Goal: Contribute content: Contribute content

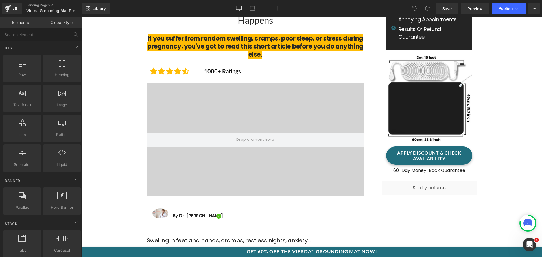
scroll to position [56, 0]
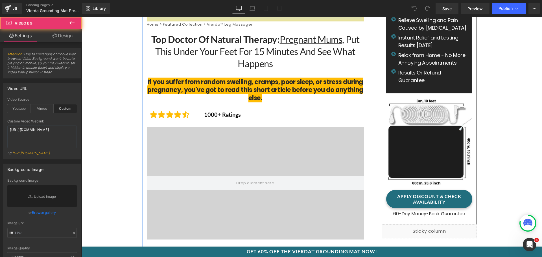
click at [301, 145] on video at bounding box center [255, 176] width 217 height 109
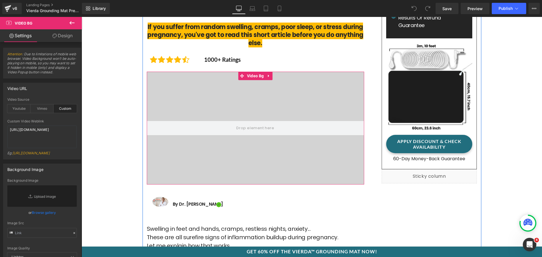
scroll to position [113, 0]
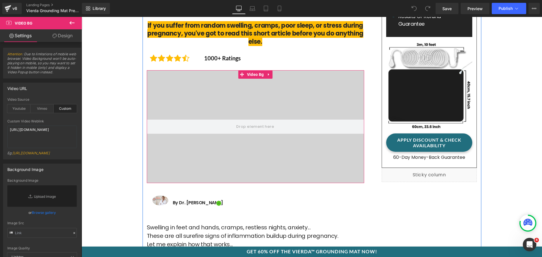
click at [214, 87] on video at bounding box center [255, 120] width 217 height 109
click at [212, 94] on video at bounding box center [255, 120] width 217 height 109
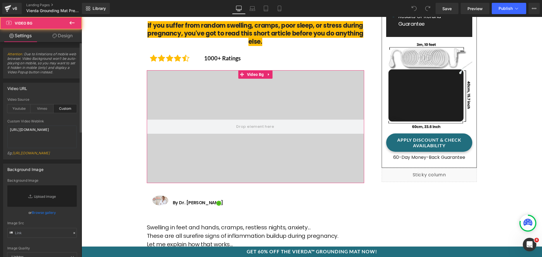
click at [40, 152] on div "Eg: [URL][DOMAIN_NAME]" at bounding box center [41, 155] width 69 height 8
click at [41, 142] on textarea "[URL][DOMAIN_NAME]" at bounding box center [41, 137] width 69 height 23
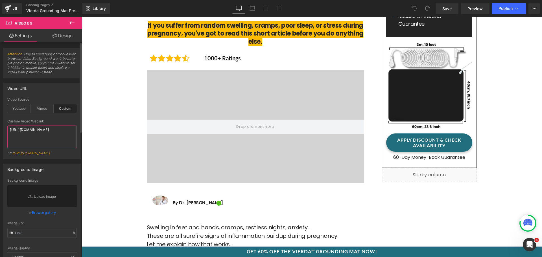
paste textarea "9a1b3a8430a248108c969a36c488e1c"
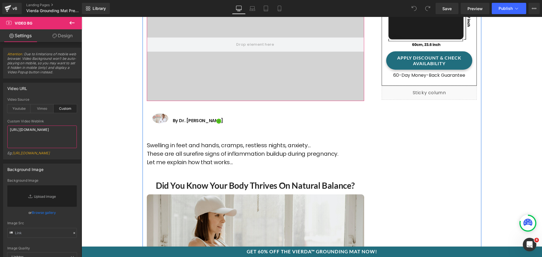
scroll to position [198, 0]
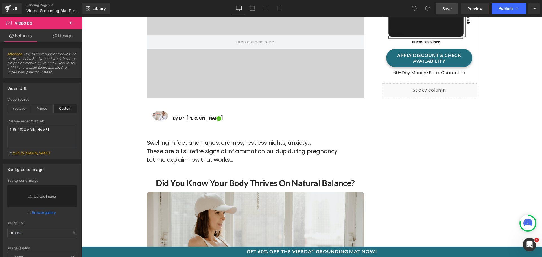
click at [448, 8] on span "Save" at bounding box center [446, 9] width 9 height 6
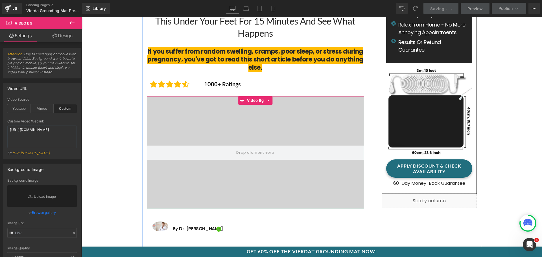
scroll to position [85, 0]
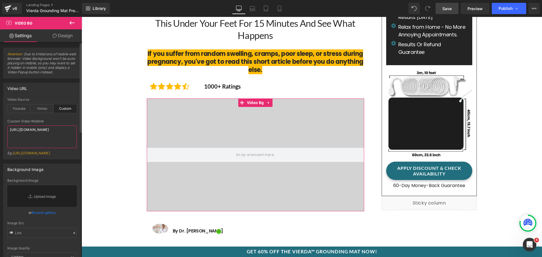
click at [30, 142] on textarea "[URL][DOMAIN_NAME]" at bounding box center [41, 137] width 69 height 23
paste textarea "3418bbf481584d7493b53e3fee617e54"
type textarea "[URL][DOMAIN_NAME]"
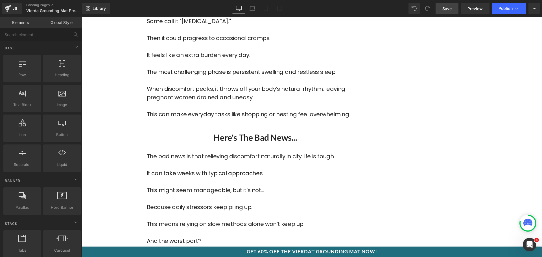
scroll to position [903, 0]
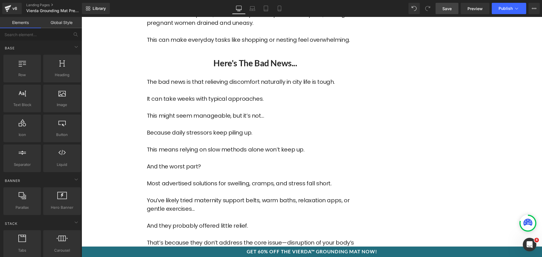
click at [446, 7] on span "Save" at bounding box center [446, 9] width 9 height 6
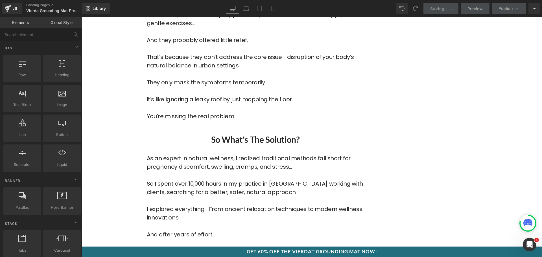
scroll to position [1072, 0]
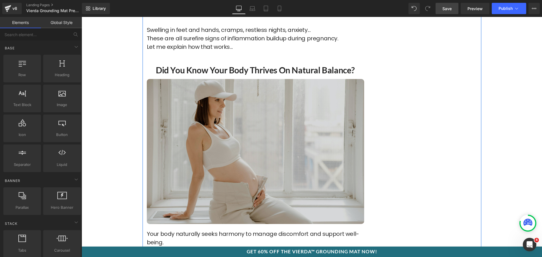
click at [269, 133] on img at bounding box center [255, 151] width 217 height 145
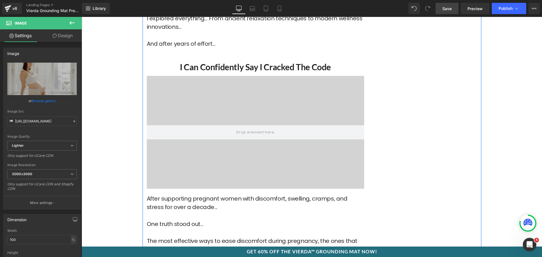
scroll to position [1213, 0]
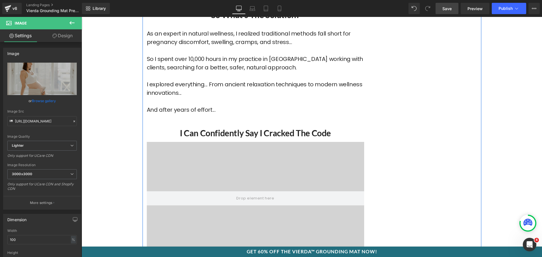
click at [293, 148] on video at bounding box center [255, 191] width 217 height 109
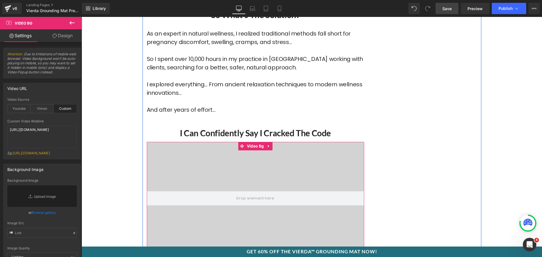
click at [311, 159] on video at bounding box center [255, 191] width 217 height 109
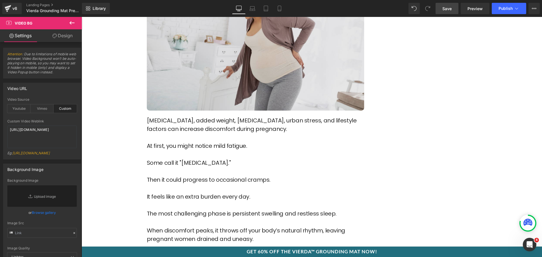
scroll to position [621, 0]
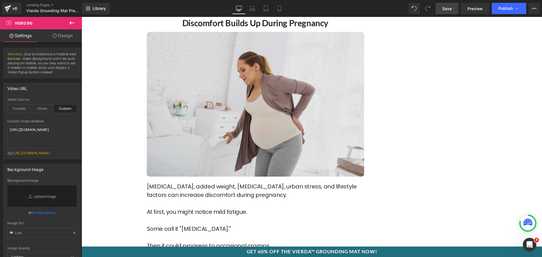
click at [249, 106] on img at bounding box center [255, 104] width 217 height 145
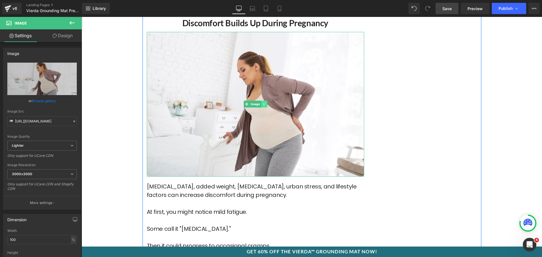
click at [263, 102] on icon at bounding box center [263, 103] width 3 height 3
click at [260, 103] on icon at bounding box center [261, 104] width 3 height 3
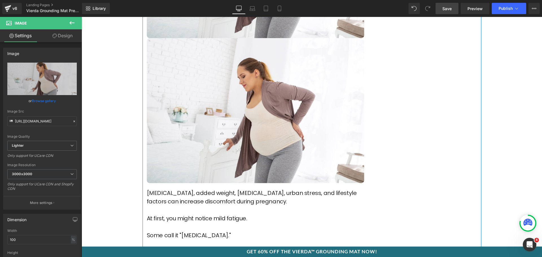
scroll to position [762, 0]
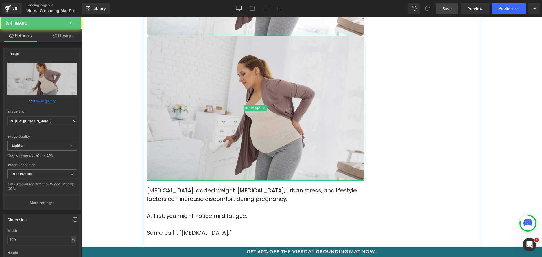
drag, startPoint x: 245, startPoint y: 96, endPoint x: 246, endPoint y: 105, distance: 9.4
click at [247, 106] on img at bounding box center [255, 108] width 217 height 145
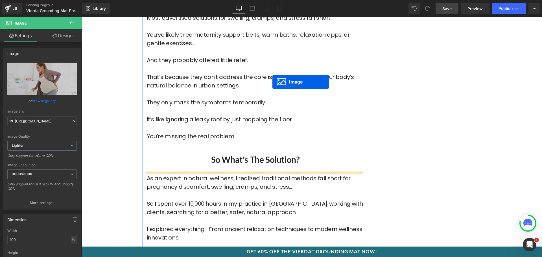
scroll to position [1157, 0]
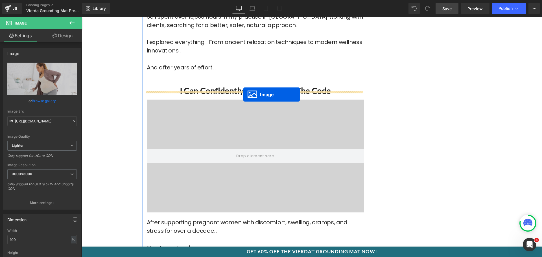
drag, startPoint x: 244, startPoint y: 99, endPoint x: 243, endPoint y: 95, distance: 4.8
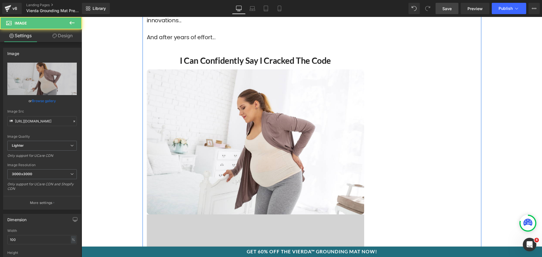
scroll to position [1369, 0]
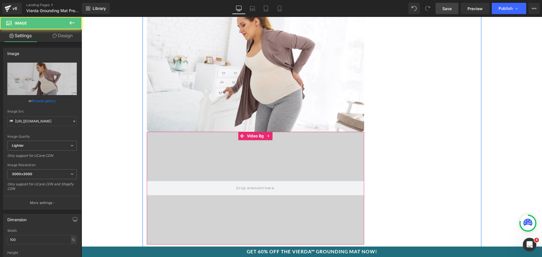
click at [290, 151] on video at bounding box center [255, 181] width 217 height 109
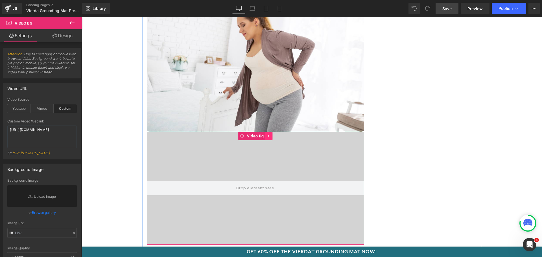
click at [267, 134] on icon at bounding box center [269, 136] width 4 height 4
click at [270, 134] on icon at bounding box center [272, 136] width 4 height 4
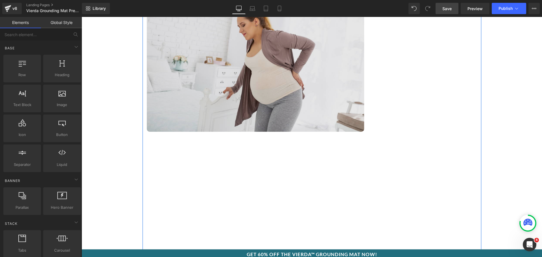
click at [292, 93] on img at bounding box center [255, 59] width 217 height 145
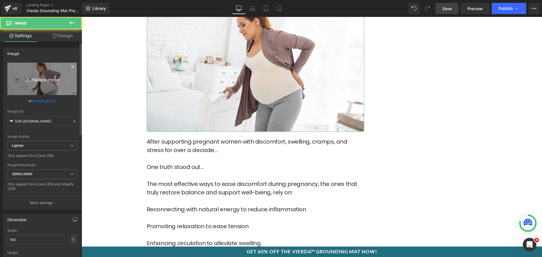
click at [50, 73] on link "Replace Image" at bounding box center [41, 79] width 69 height 32
type input "C:\fakepath\GROUNDING_e559d109-f82f-44ce-871c-79426a611506.webp"
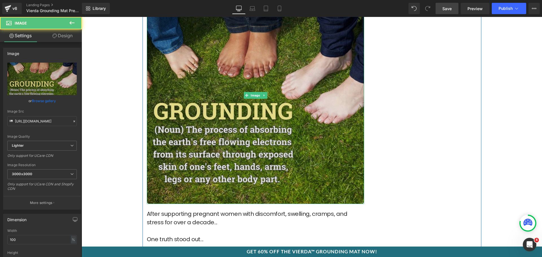
click at [291, 106] on img at bounding box center [255, 95] width 217 height 217
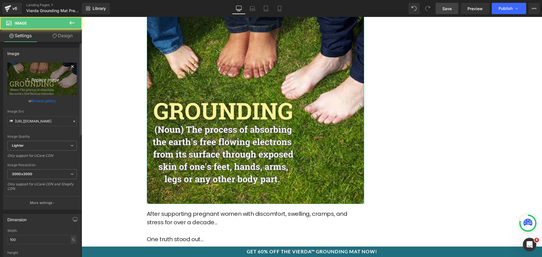
click at [51, 84] on link "Replace Image" at bounding box center [41, 79] width 69 height 32
type input "C:\fakepath\Handsfeetstudy.webp"
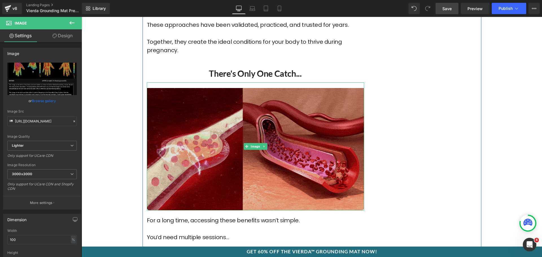
scroll to position [1622, 0]
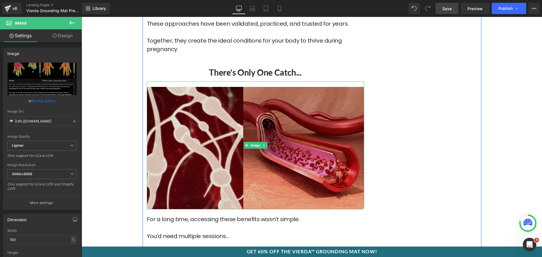
click at [262, 108] on img at bounding box center [255, 145] width 217 height 128
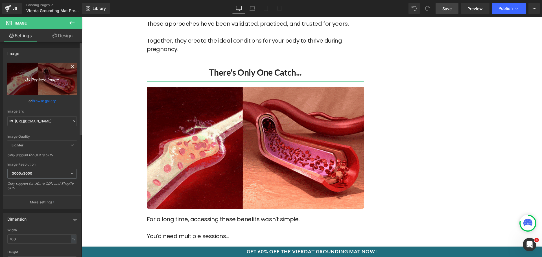
click at [44, 70] on link "Replace Image" at bounding box center [41, 79] width 69 height 32
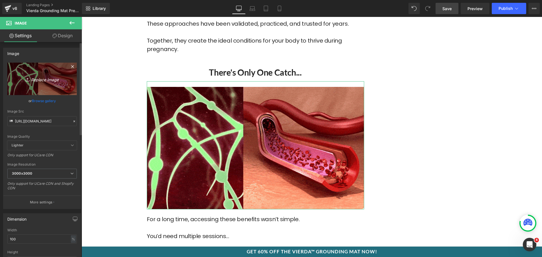
type input "C:\fakepath\GROUNDING_e559d109-f82f-44ce-871c-79426a611506.webp"
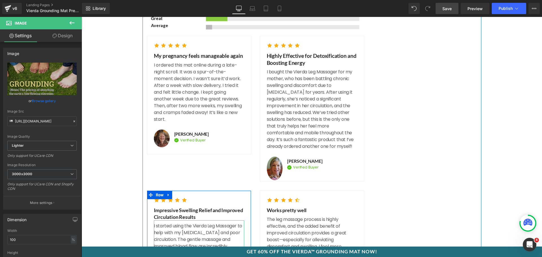
scroll to position [2582, 0]
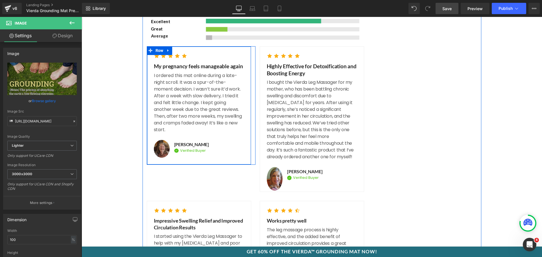
click at [158, 140] on div "Image" at bounding box center [162, 149] width 16 height 18
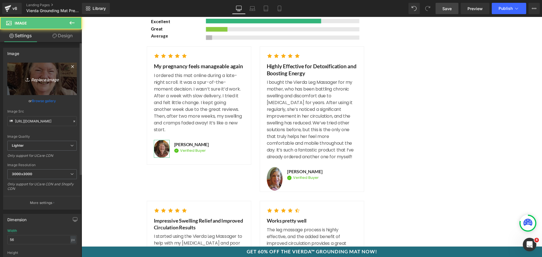
click at [41, 79] on icon "Replace Image" at bounding box center [41, 78] width 45 height 7
type input "C:\fakepath\23+weeks.webp"
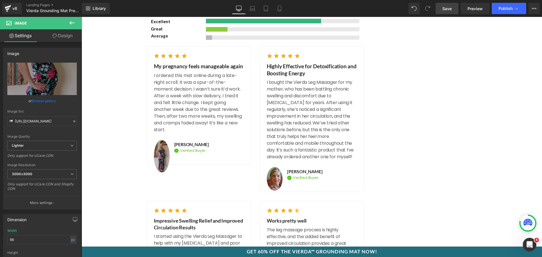
click at [158, 148] on div "Image" at bounding box center [162, 156] width 16 height 32
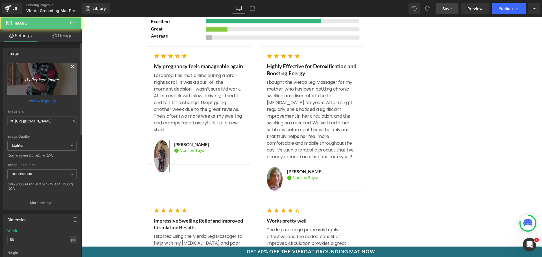
click at [62, 87] on link "Replace Image" at bounding box center [41, 79] width 69 height 32
type input "C:\fakepath\new-york-maternity-photographer-2.jpg"
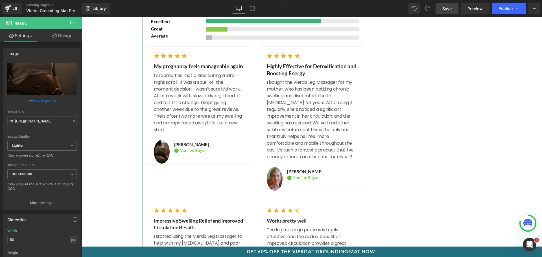
click at [317, 106] on p "I bought the Vierda Leg Massager for my mother, who has been battling chronic s…" at bounding box center [312, 119] width 90 height 81
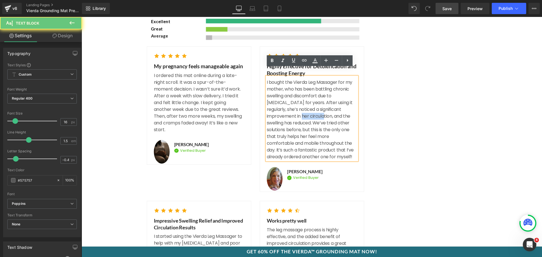
click at [317, 106] on p "I bought the Vierda Leg Massager for my mother, who has been battling chronic s…" at bounding box center [312, 119] width 90 height 81
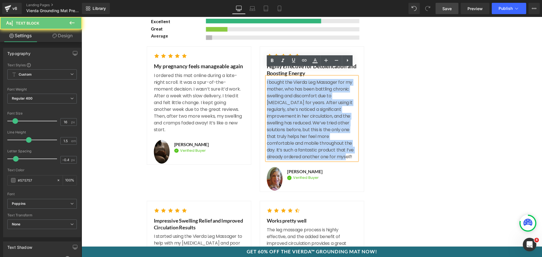
click at [317, 106] on p "I bought the Vierda Leg Massager for my mother, who has been battling chronic s…" at bounding box center [312, 119] width 90 height 81
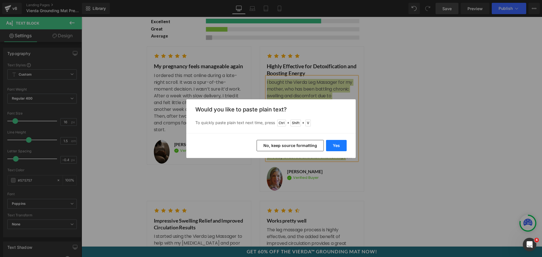
click at [339, 143] on button "Yes" at bounding box center [336, 145] width 21 height 11
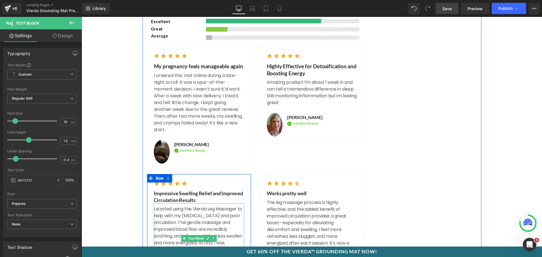
click at [189, 216] on p "I started using the Vierda Leg Massager to help with my [MEDICAL_DATA] and poor…" at bounding box center [199, 240] width 90 height 68
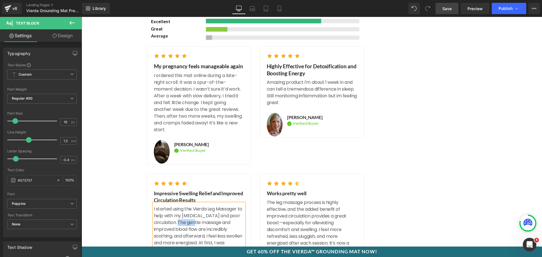
click at [189, 216] on p "I started using the Vierda Leg Massager to help with my [MEDICAL_DATA] and poor…" at bounding box center [199, 240] width 90 height 68
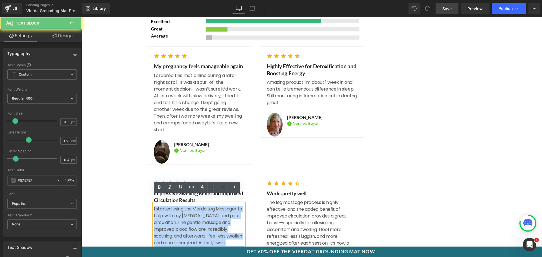
click at [189, 216] on p "I started using the Vierda Leg Massager to help with my [MEDICAL_DATA] and poor…" at bounding box center [199, 240] width 90 height 68
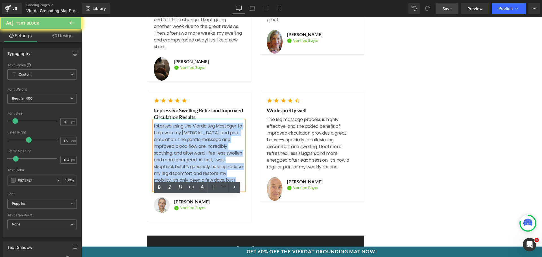
scroll to position [2667, 0]
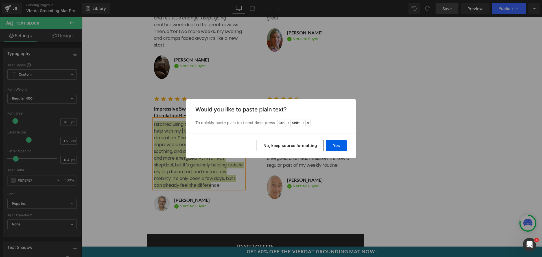
click at [347, 147] on div "Yes No, keep source formatting" at bounding box center [270, 145] width 169 height 25
click at [338, 147] on button "Yes" at bounding box center [336, 145] width 21 height 11
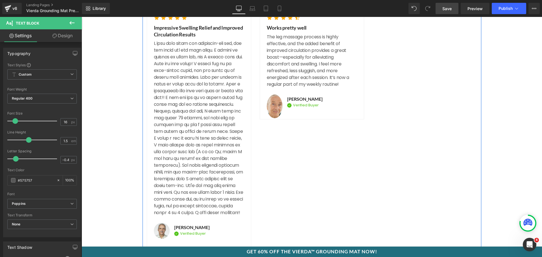
scroll to position [2751, 0]
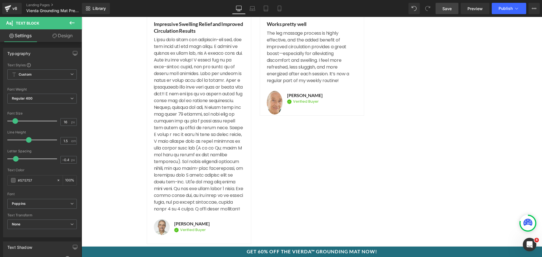
click at [187, 147] on p at bounding box center [199, 124] width 90 height 176
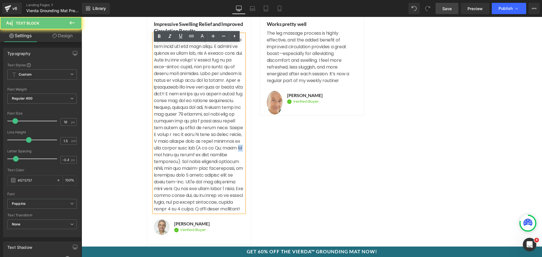
click at [187, 147] on p at bounding box center [199, 124] width 90 height 176
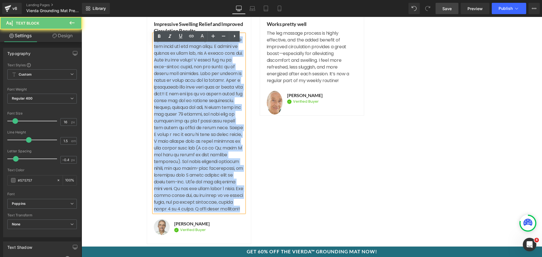
click at [187, 147] on p at bounding box center [199, 124] width 90 height 176
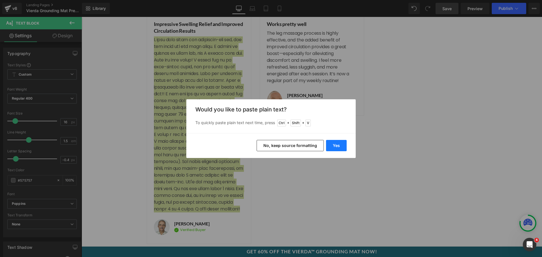
drag, startPoint x: 342, startPoint y: 148, endPoint x: 236, endPoint y: 156, distance: 105.9
click at [342, 148] on button "Yes" at bounding box center [336, 145] width 21 height 11
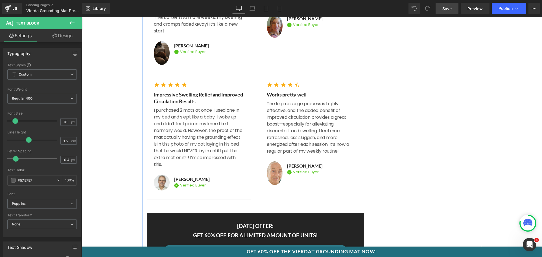
scroll to position [2667, 0]
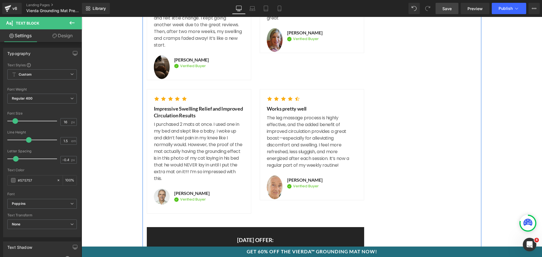
click at [317, 123] on p "The leg massage process is highly effective, and the added benefit of improved …" at bounding box center [312, 142] width 90 height 54
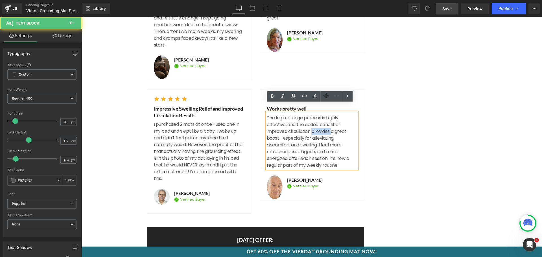
click at [317, 123] on p "The leg massage process is highly effective, and the added benefit of improved …" at bounding box center [312, 142] width 90 height 54
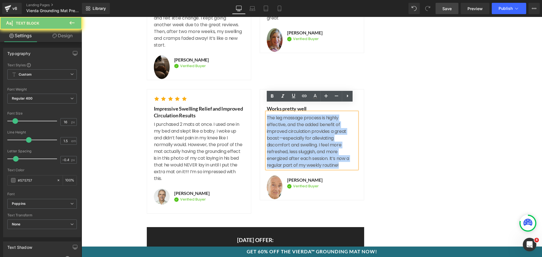
click at [317, 123] on p "The leg massage process is highly effective, and the added benefit of improved …" at bounding box center [312, 142] width 90 height 54
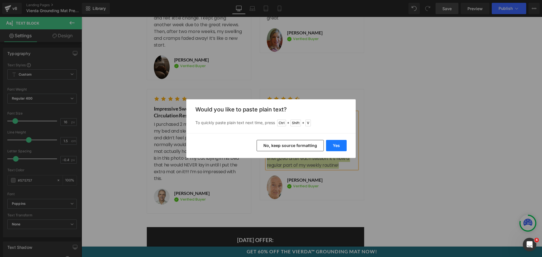
click at [339, 148] on button "Yes" at bounding box center [336, 145] width 21 height 11
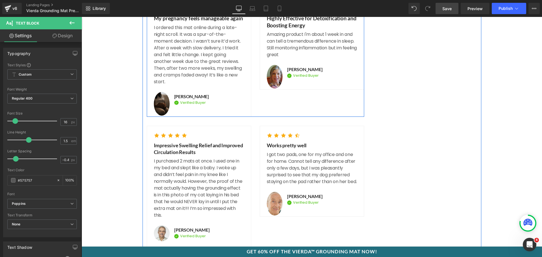
scroll to position [2638, 0]
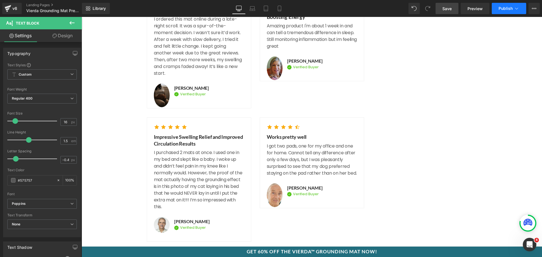
click at [503, 6] on span "Publish" at bounding box center [505, 8] width 14 height 5
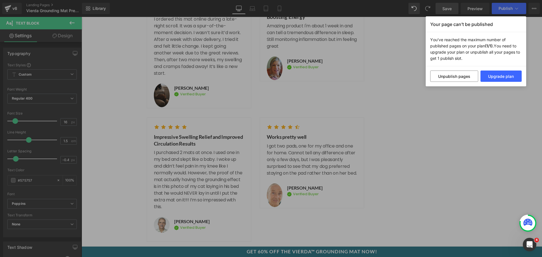
click at [449, 10] on div "Your page can’t be published You've reached the maximum number of published pag…" at bounding box center [271, 128] width 542 height 257
click at [449, 10] on span "Save" at bounding box center [446, 9] width 9 height 6
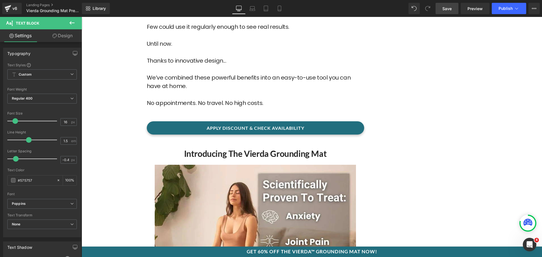
scroll to position [2018, 0]
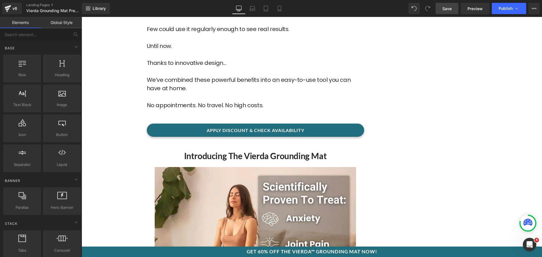
drag, startPoint x: 540, startPoint y: 164, endPoint x: 534, endPoint y: 35, distance: 128.8
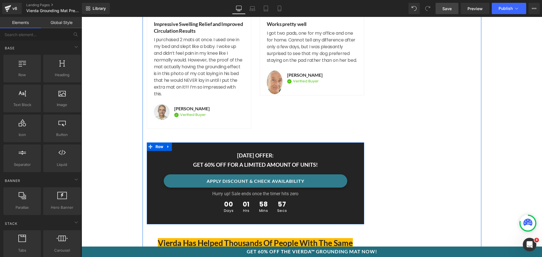
scroll to position [2909, 0]
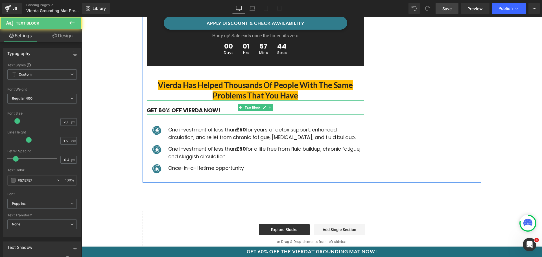
click at [205, 106] on b "GET 60% OFF VIERDA NOW!" at bounding box center [183, 110] width 73 height 8
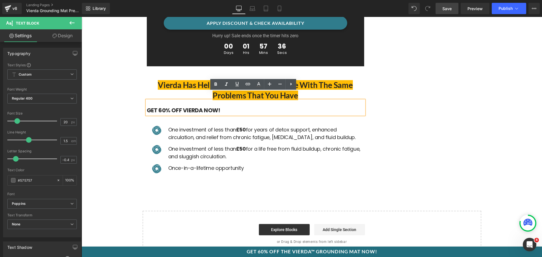
click at [280, 126] on div "One investment of less than £50 for years of detox support, enhanced circulatio…" at bounding box center [265, 133] width 197 height 15
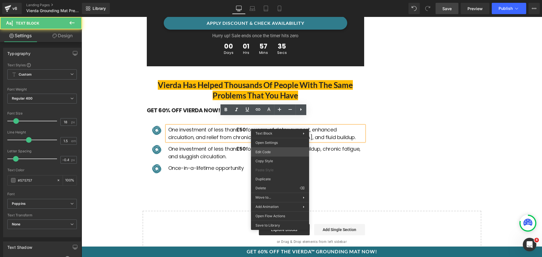
click at [280, 0] on div "Image You are previewing how the will restyle your page. You can not edit Eleme…" at bounding box center [271, 0] width 542 height 0
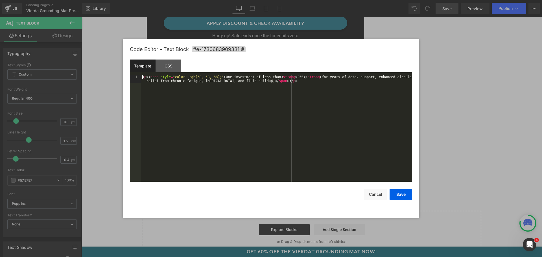
click at [279, 143] on div "< p > < span style = "color: rgb(38, 38, 38);" > One investment of less than < …" at bounding box center [276, 136] width 271 height 122
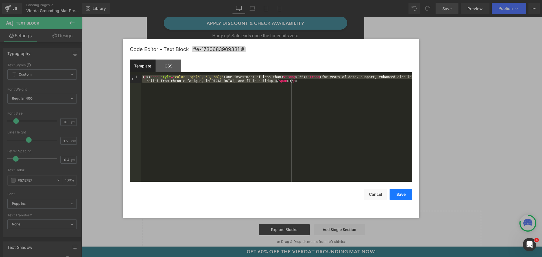
click at [396, 192] on button "Save" at bounding box center [400, 194] width 23 height 11
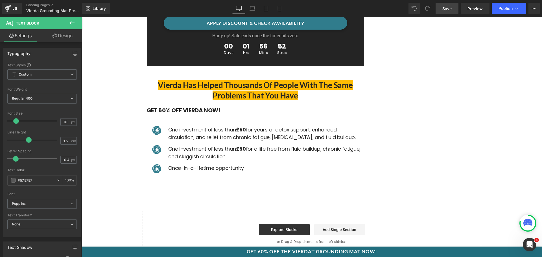
click at [244, 117] on div "Image One investment of less than £50 for years of detox support, enhanced circ…" at bounding box center [255, 147] width 217 height 65
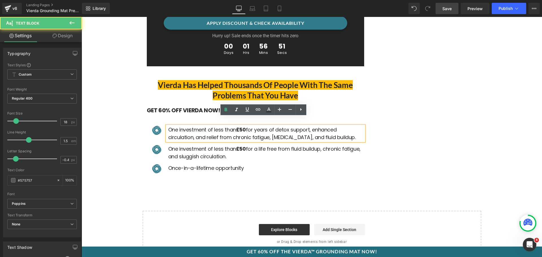
click at [266, 126] on span "One investment of less than £50 for years of detox support, enhanced circulatio…" at bounding box center [261, 133] width 187 height 15
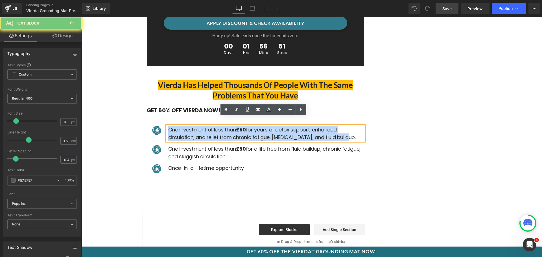
click at [266, 126] on span "One investment of less than £50 for years of detox support, enhanced circulatio…" at bounding box center [261, 133] width 187 height 15
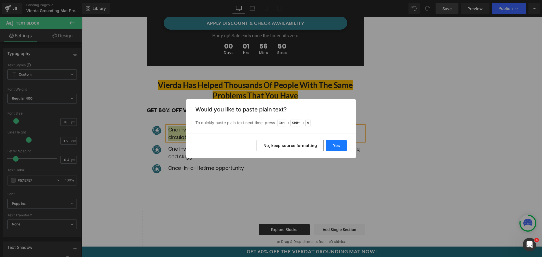
click at [336, 145] on button "Yes" at bounding box center [336, 145] width 21 height 11
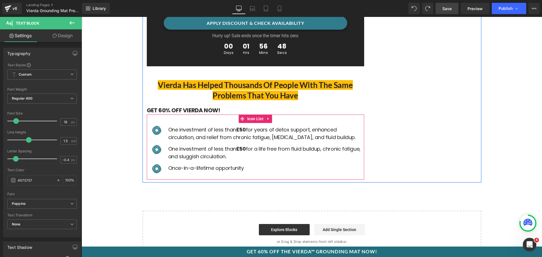
click at [239, 127] on span "One investment of less than £50 for years of detox support, enhanced circulatio…" at bounding box center [261, 133] width 187 height 15
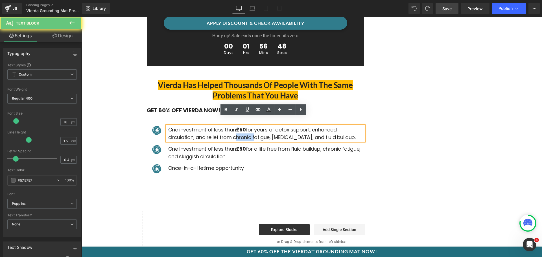
click at [239, 126] on span "One investment of less than £50 for years of detox support, enhanced circulatio…" at bounding box center [261, 133] width 187 height 15
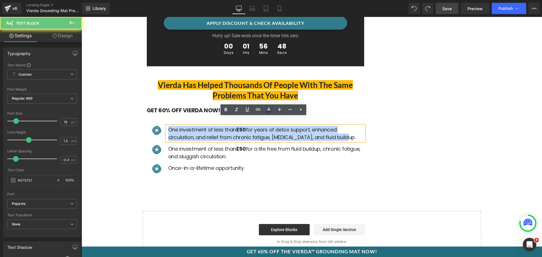
click at [239, 126] on span "One investment of less than £50 for years of detox support, enhanced circulatio…" at bounding box center [261, 133] width 187 height 15
click at [334, 126] on span "One investment of less than £50 for years of detox support, enhanced circulatio…" at bounding box center [261, 133] width 187 height 15
drag, startPoint x: 356, startPoint y: 128, endPoint x: 151, endPoint y: 116, distance: 205.2
click at [151, 116] on div "Image One investment of less than £50 for years of detox support, enhanced circ…" at bounding box center [255, 147] width 217 height 65
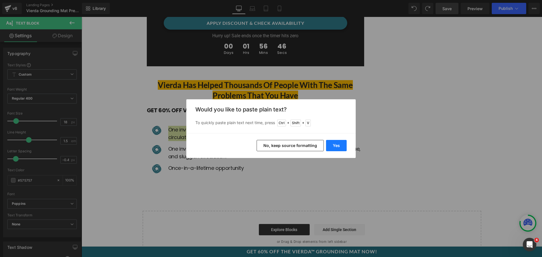
click at [336, 142] on button "Yes" at bounding box center [336, 145] width 21 height 11
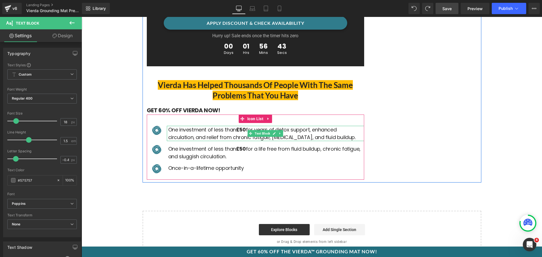
click at [306, 130] on span "One investment of less than £50 for years of detox support, enhanced circulatio…" at bounding box center [261, 133] width 187 height 15
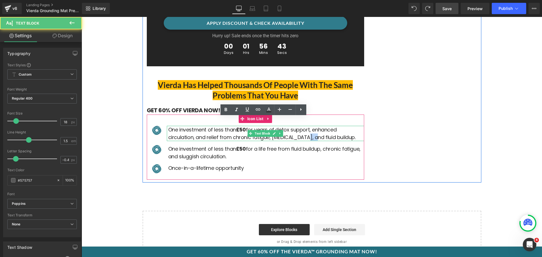
click at [306, 130] on span "One investment of less than £50 for years of detox support, enhanced circulatio…" at bounding box center [261, 133] width 187 height 15
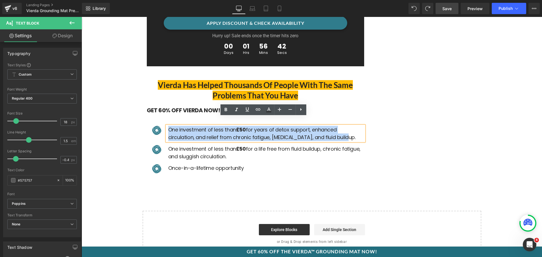
drag, startPoint x: 348, startPoint y: 128, endPoint x: 137, endPoint y: 115, distance: 211.1
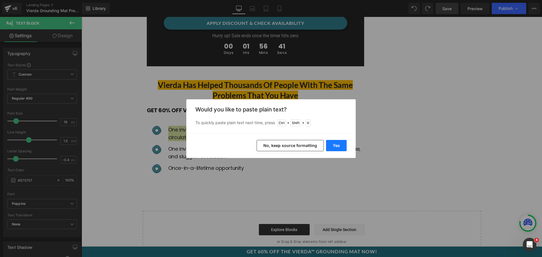
click at [337, 146] on button "Yes" at bounding box center [336, 145] width 21 height 11
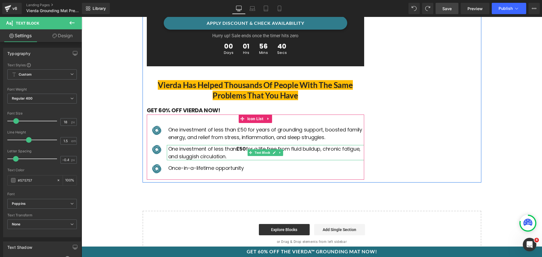
click at [298, 145] on p "One investment of less than £50 for a life free from fluid buildup, chronic fat…" at bounding box center [266, 152] width 196 height 15
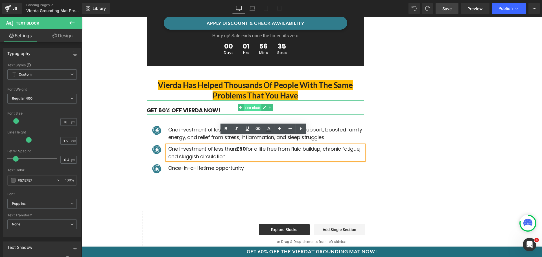
click at [248, 104] on span "Text Block" at bounding box center [253, 107] width 18 height 7
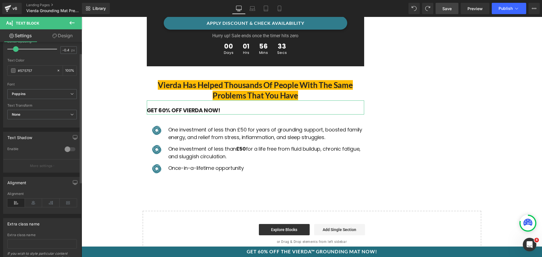
scroll to position [113, 0]
click at [32, 201] on icon at bounding box center [33, 200] width 17 height 8
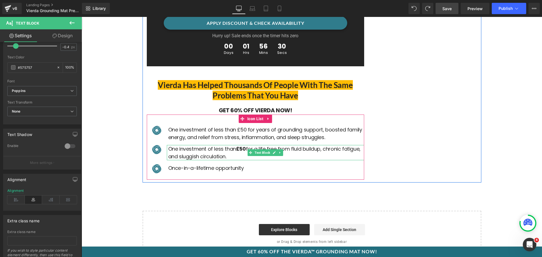
click at [322, 145] on span "One investment of less than £50 for a life free from fluid buildup, chronic fat…" at bounding box center [264, 152] width 192 height 15
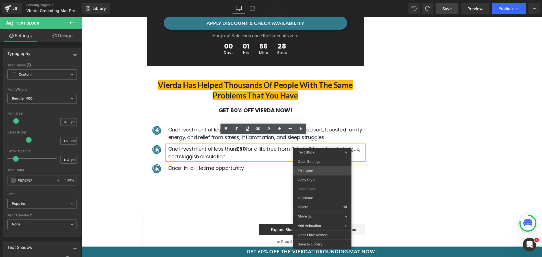
click at [319, 0] on div "Text Block You are previewing how the will restyle your page. You can not edit …" at bounding box center [271, 0] width 542 height 0
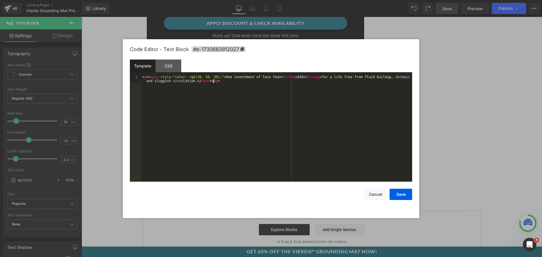
click at [320, 120] on div "< p > < span style = "color: rgb(38, 38, 38);" > One investment of less than < …" at bounding box center [276, 136] width 271 height 122
click at [269, 117] on div "< p > < span style = "color: rgb(38, 38, 38);" > One investment of less than < …" at bounding box center [276, 128] width 271 height 107
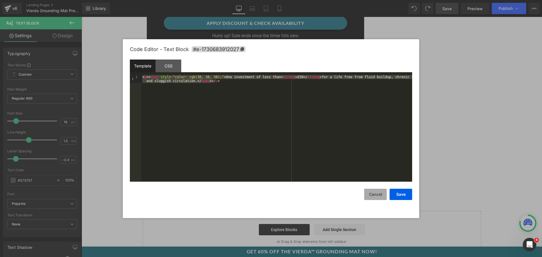
click at [370, 189] on button "Cancel" at bounding box center [375, 194] width 23 height 11
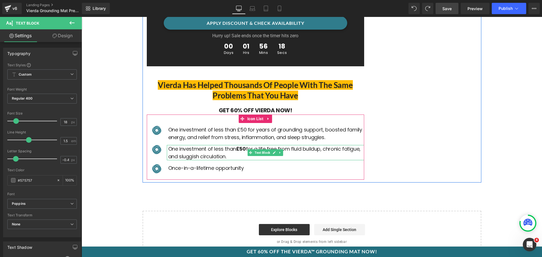
click at [302, 148] on p "One investment of less than £50 for a life free from fluid buildup, chronic fat…" at bounding box center [266, 152] width 196 height 15
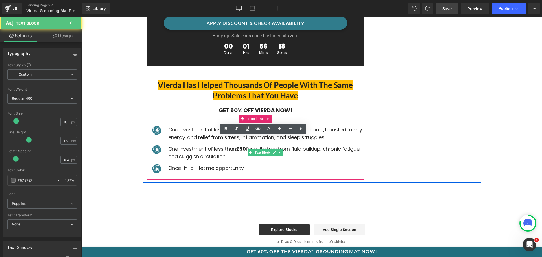
click at [302, 148] on p "One investment of less than £50 for a life free from fluid buildup, chronic fat…" at bounding box center [266, 152] width 196 height 15
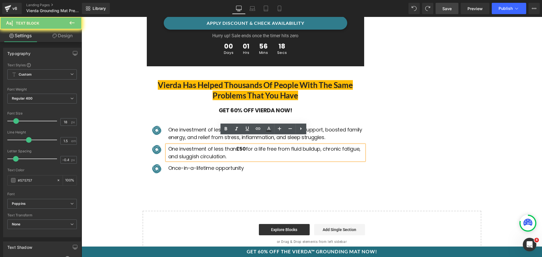
click at [302, 148] on p "One investment of less than £50 for a life free from fluid buildup, chronic fat…" at bounding box center [266, 152] width 196 height 15
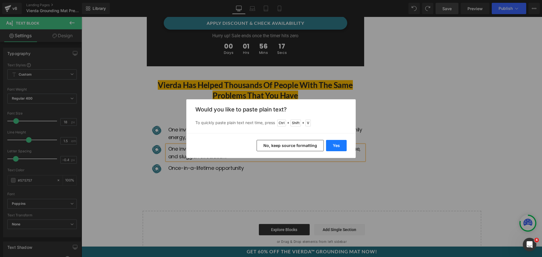
click at [334, 144] on button "Yes" at bounding box center [336, 145] width 21 height 11
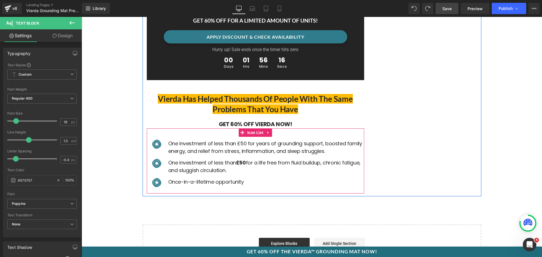
scroll to position [2909, 0]
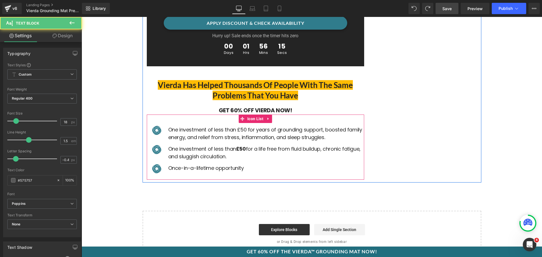
click at [311, 152] on div "One investment of less than £50 for a life free from fluid buildup, chronic fat…" at bounding box center [265, 152] width 197 height 15
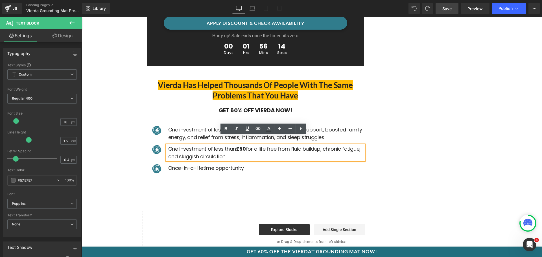
drag, startPoint x: 234, startPoint y: 149, endPoint x: 172, endPoint y: 142, distance: 62.3
click at [172, 145] on p "One investment of less than £50 for a life free from fluid buildup, chronic fat…" at bounding box center [266, 152] width 196 height 15
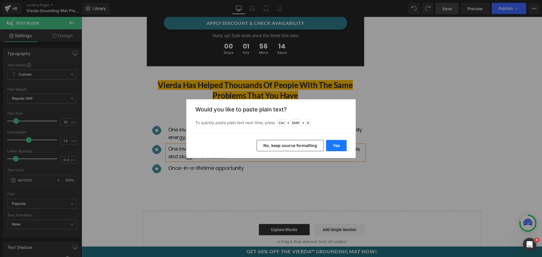
click at [336, 146] on button "Yes" at bounding box center [336, 145] width 21 height 11
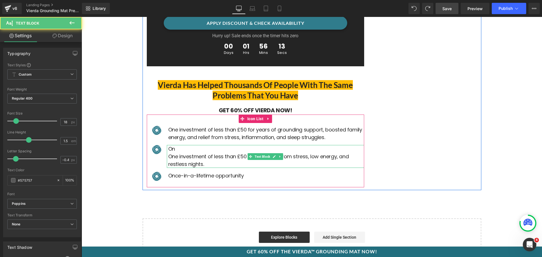
click at [184, 153] on span "One investment of less than £50 for a life free from stress, low energy, and re…" at bounding box center [258, 160] width 181 height 15
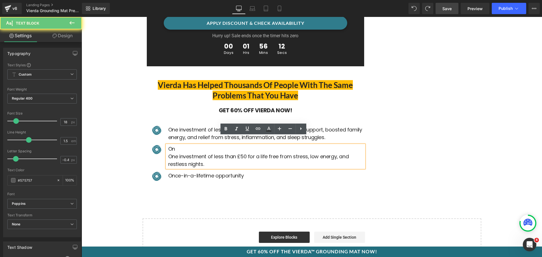
click at [186, 145] on p "On" at bounding box center [266, 149] width 196 height 8
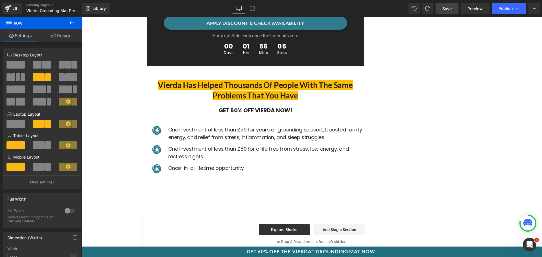
click at [444, 6] on span "Save" at bounding box center [446, 9] width 9 height 6
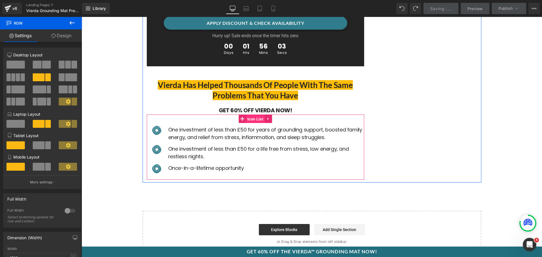
click at [254, 115] on span "Icon List" at bounding box center [255, 119] width 19 height 8
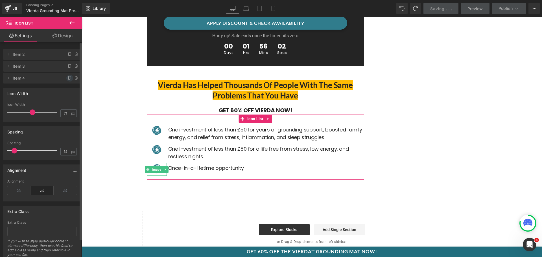
drag, startPoint x: 67, startPoint y: 79, endPoint x: 62, endPoint y: 128, distance: 49.7
click at [69, 79] on icon at bounding box center [70, 77] width 2 height 3
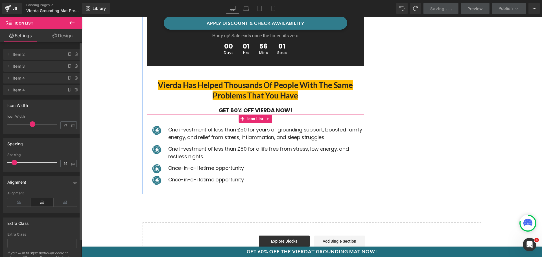
click at [194, 176] on span "Once-in-a-lifetime opportunity" at bounding box center [206, 179] width 76 height 7
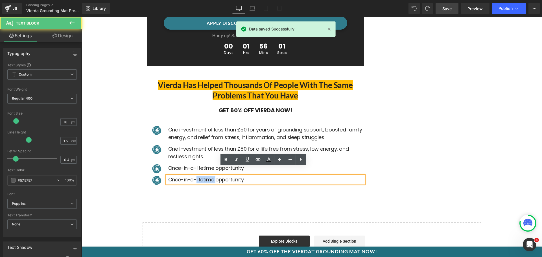
click at [194, 176] on span "Once-in-a-lifetime opportunity" at bounding box center [206, 179] width 76 height 7
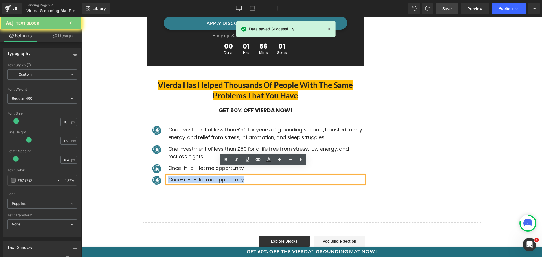
click at [194, 176] on span "Once-in-a-lifetime opportunity" at bounding box center [206, 179] width 76 height 7
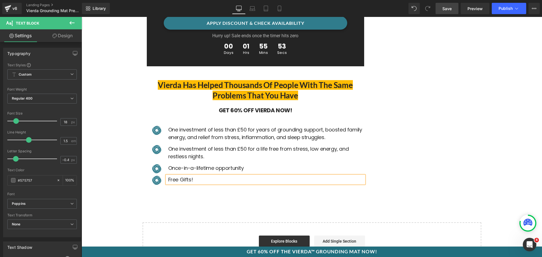
click at [168, 176] on span "Free Gifts!" at bounding box center [180, 179] width 25 height 7
drag, startPoint x: 208, startPoint y: 170, endPoint x: 190, endPoint y: 170, distance: 18.3
click at [190, 176] on p "Extra Free Gifts!" at bounding box center [266, 180] width 196 height 8
click at [192, 176] on span "Extra Free Ebooks!" at bounding box center [190, 179] width 44 height 7
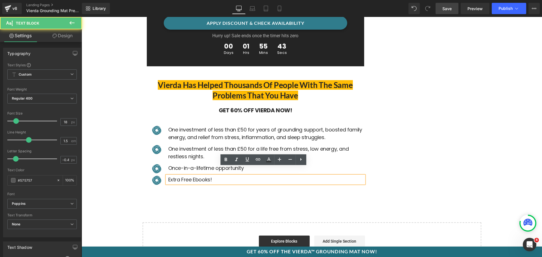
click at [193, 176] on span "Extra Free Ebooks!" at bounding box center [190, 179] width 44 height 7
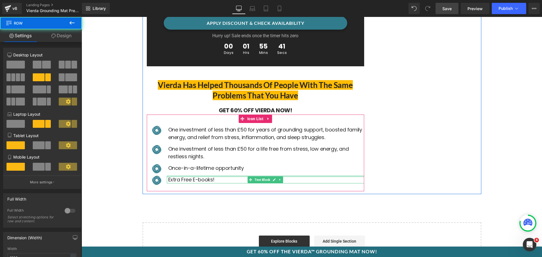
click at [231, 180] on div "Image One investment of less than £50 for years of grounding support, boosted f…" at bounding box center [255, 153] width 217 height 77
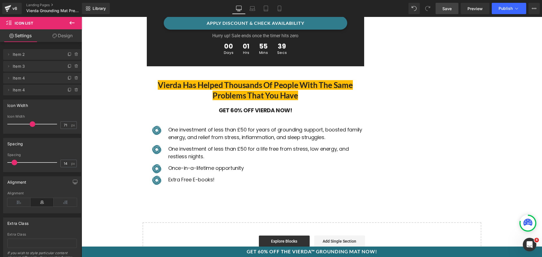
drag, startPoint x: 439, startPoint y: 9, endPoint x: 223, endPoint y: 105, distance: 236.0
click at [439, 9] on link "Save" at bounding box center [446, 8] width 23 height 11
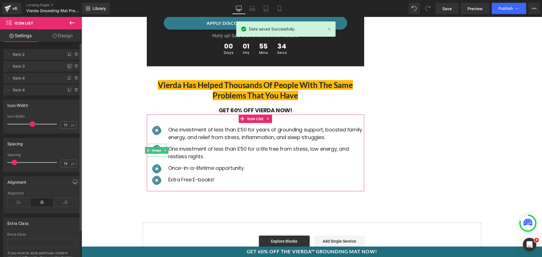
click at [68, 65] on icon at bounding box center [69, 66] width 5 height 5
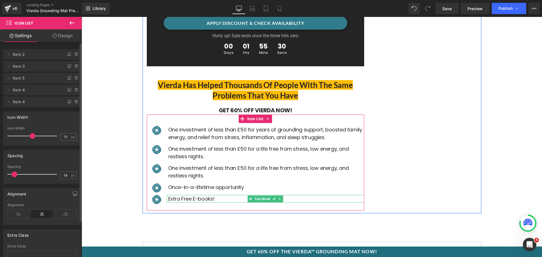
click at [221, 195] on p "Extra Free E-books!" at bounding box center [266, 199] width 196 height 8
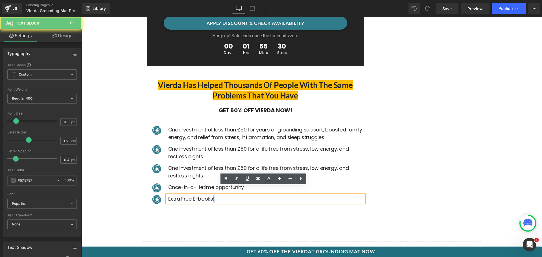
click at [221, 195] on p "Extra Free E-books!" at bounding box center [266, 199] width 196 height 8
click at [220, 195] on p "Extra Free E-books!" at bounding box center [266, 199] width 196 height 8
click at [199, 195] on span "Extra Free E-books!" at bounding box center [191, 198] width 46 height 7
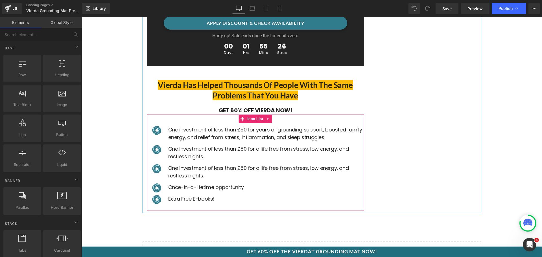
click at [168, 195] on span "Extra Free E-books!" at bounding box center [191, 198] width 46 height 7
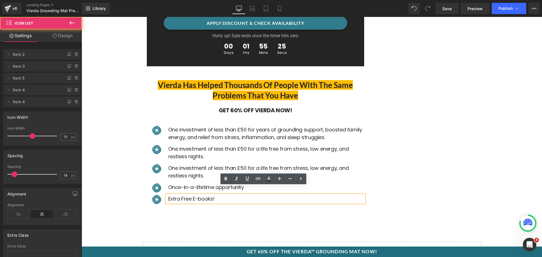
click at [166, 115] on div "Image One investment of less than £50 for years of grounding support, boosted f…" at bounding box center [255, 163] width 217 height 96
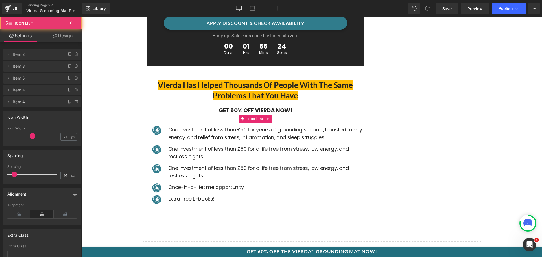
click at [183, 115] on div "Image One investment of less than £50 for years of grounding support, boosted f…" at bounding box center [255, 163] width 217 height 96
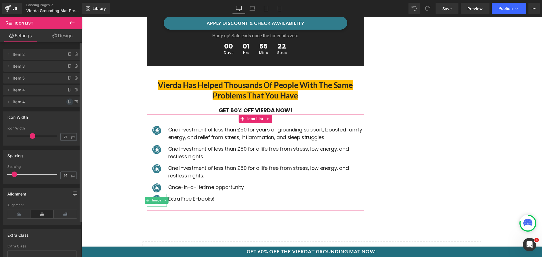
click at [67, 102] on icon at bounding box center [69, 102] width 5 height 5
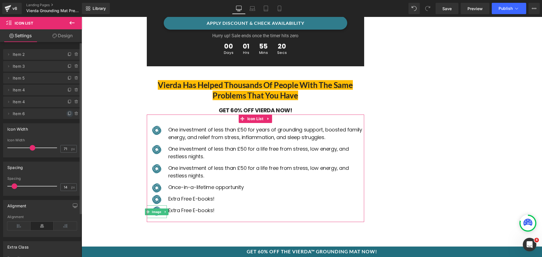
click at [69, 113] on icon at bounding box center [70, 113] width 2 height 3
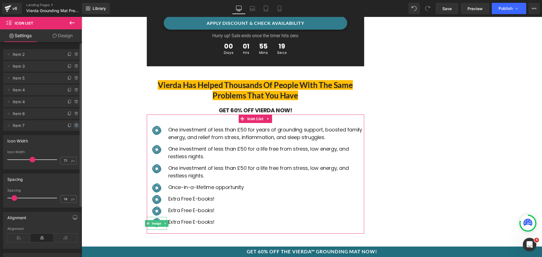
click at [73, 126] on span at bounding box center [76, 125] width 7 height 7
click at [73, 122] on div "Delete Cancel" at bounding box center [42, 125] width 78 height 11
click at [73, 124] on button "Delete" at bounding box center [71, 125] width 18 height 7
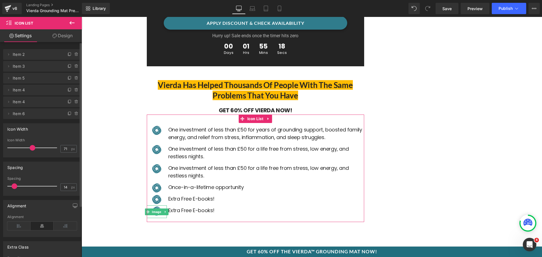
click at [74, 113] on icon at bounding box center [76, 113] width 5 height 5
click at [74, 113] on button "Delete" at bounding box center [71, 113] width 18 height 7
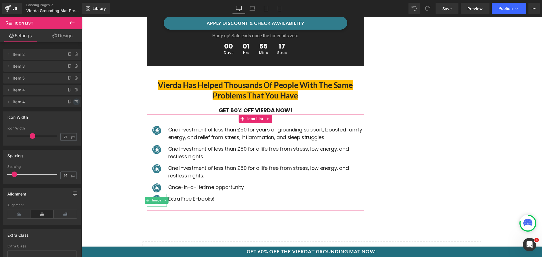
click at [75, 102] on icon at bounding box center [76, 102] width 5 height 5
click at [75, 102] on button "Delete" at bounding box center [71, 101] width 18 height 7
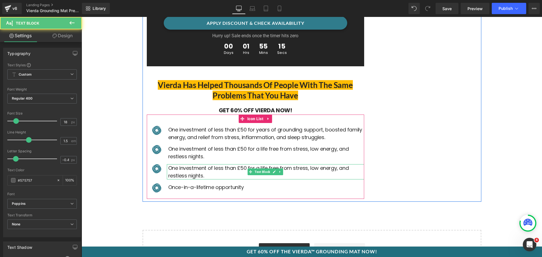
click at [200, 165] on span "One investment of less than £50 for a life free from stress, low energy, and re…" at bounding box center [258, 172] width 181 height 15
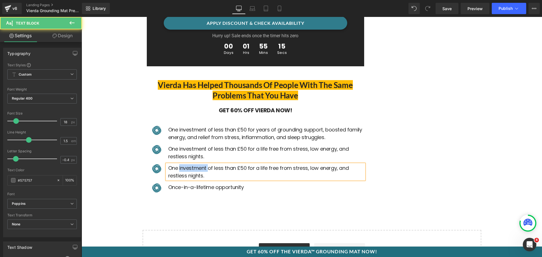
click at [200, 165] on span "One investment of less than £50 for a life free from stress, low energy, and re…" at bounding box center [258, 172] width 181 height 15
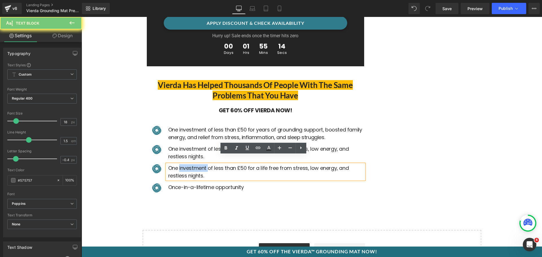
click at [190, 145] on span "One investment of less than £50 for a life free from stress, low energy, and re…" at bounding box center [258, 152] width 181 height 15
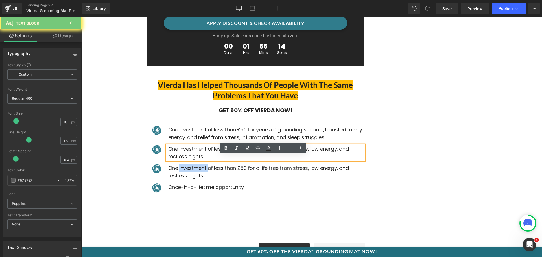
click at [190, 145] on span "One investment of less than £50 for a life free from stress, low energy, and re…" at bounding box center [258, 152] width 181 height 15
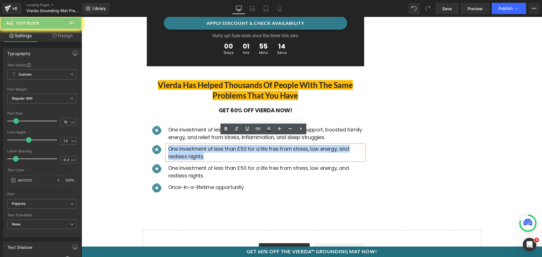
click at [190, 145] on span "One investment of less than £50 for a life free from stress, low energy, and re…" at bounding box center [258, 152] width 181 height 15
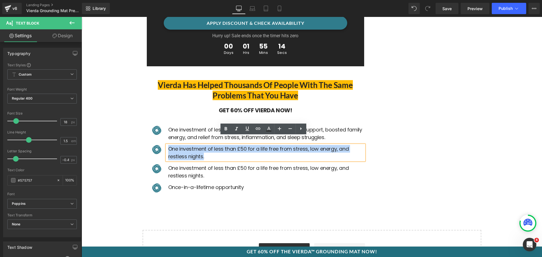
click at [194, 165] on span "One investment of less than £50 for a life free from stress, low energy, and re…" at bounding box center [258, 172] width 181 height 15
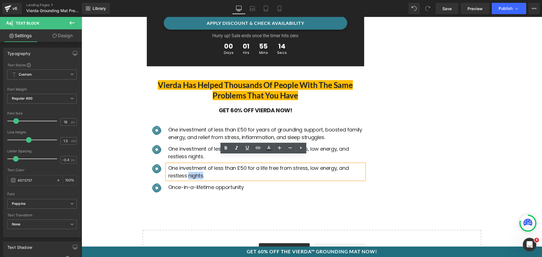
click at [194, 165] on span "One investment of less than £50 for a life free from stress, low energy, and re…" at bounding box center [258, 172] width 181 height 15
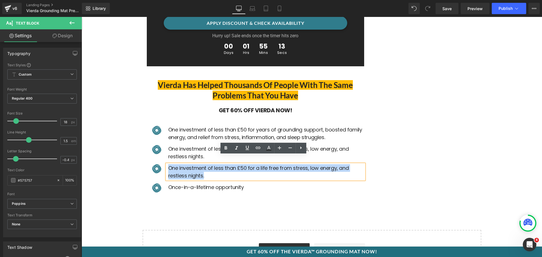
click at [194, 165] on span "One investment of less than £50 for a life free from stress, low energy, and re…" at bounding box center [258, 172] width 181 height 15
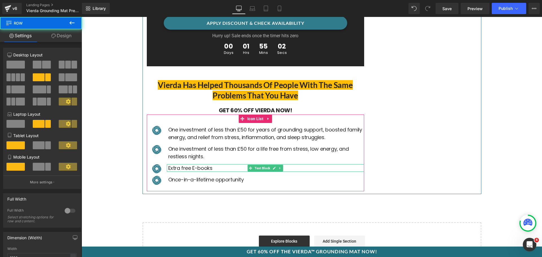
click at [205, 165] on span "Extra free E-books" at bounding box center [190, 168] width 44 height 7
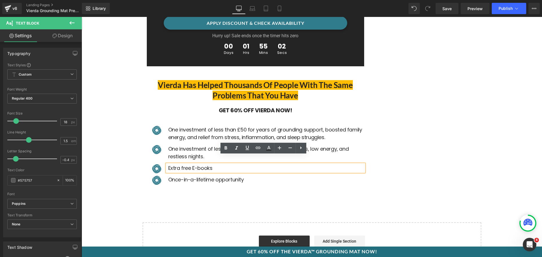
click at [196, 165] on span "Extra free E-books" at bounding box center [190, 168] width 44 height 7
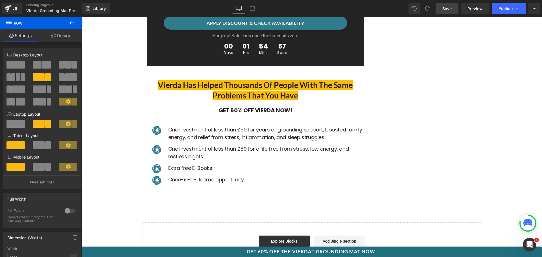
drag, startPoint x: 449, startPoint y: 8, endPoint x: 362, endPoint y: 12, distance: 86.7
click at [449, 8] on span "Save" at bounding box center [446, 9] width 9 height 6
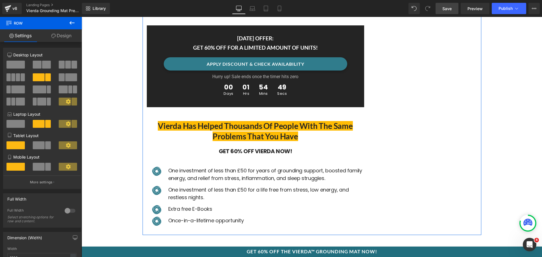
scroll to position [2796, 0]
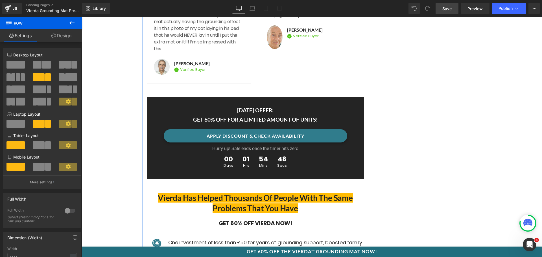
click at [257, 129] on div "APPLY DISCOUNT & CHECK AVAILABILITY Button" at bounding box center [255, 135] width 183 height 13
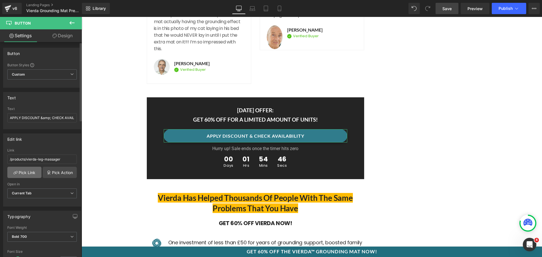
click at [29, 173] on link "Pick Link" at bounding box center [24, 172] width 34 height 11
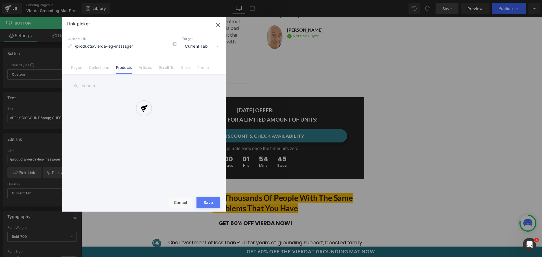
click at [131, 46] on div at bounding box center [144, 114] width 164 height 195
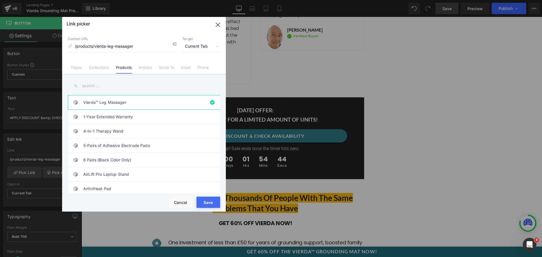
click at [219, 23] on icon "button" at bounding box center [217, 24] width 9 height 9
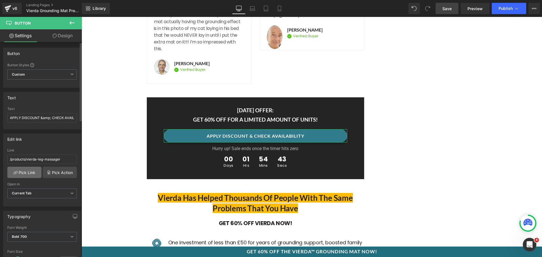
click at [33, 173] on link "Pick Link" at bounding box center [24, 172] width 34 height 11
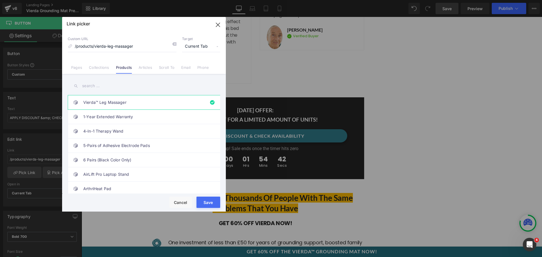
click at [97, 86] on input "text" at bounding box center [144, 86] width 152 height 13
type input "r"
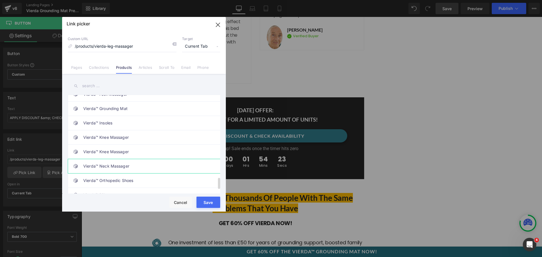
scroll to position [696, 0]
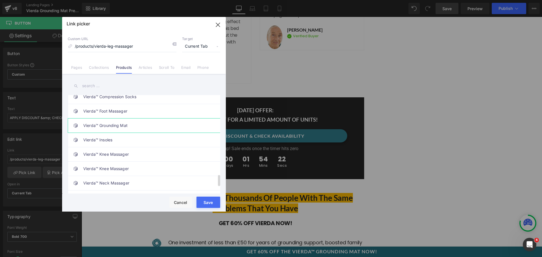
click at [128, 125] on link "Vierda™ Grounding Mat" at bounding box center [145, 126] width 124 height 14
click at [208, 199] on button "Save" at bounding box center [208, 202] width 24 height 11
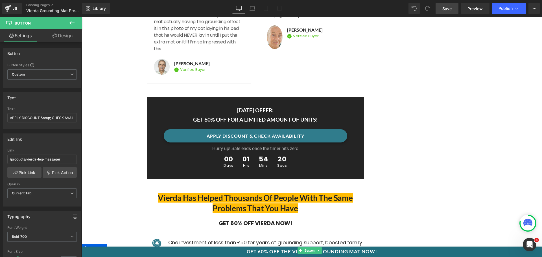
click at [286, 252] on link "GET 60% OFF THE VIERDA™ GROUNDING MAT NOW!" at bounding box center [312, 253] width 460 height 13
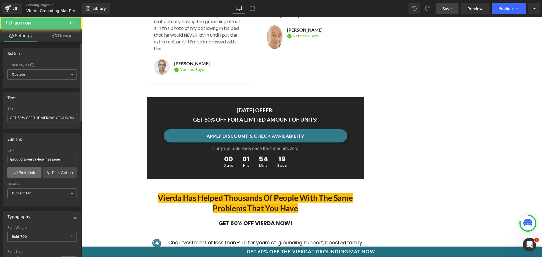
click at [21, 169] on link "Pick Link" at bounding box center [24, 172] width 34 height 11
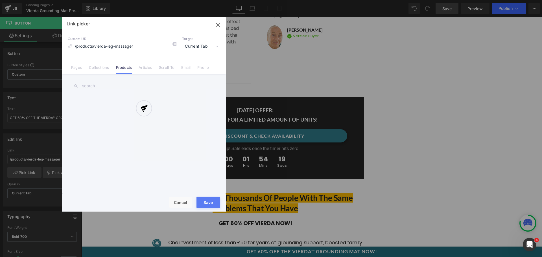
click at [127, 46] on div at bounding box center [144, 114] width 164 height 195
click at [127, 46] on div "Link picker Back to Library Insert Custom URL /products/vierda-leg-massager Tar…" at bounding box center [144, 114] width 164 height 195
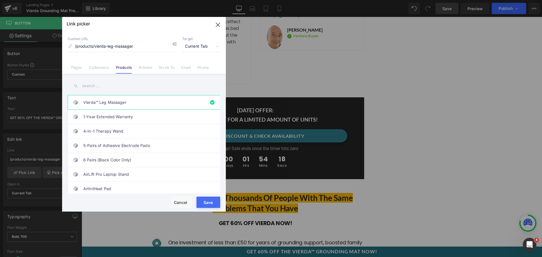
click at [108, 84] on input "text" at bounding box center [144, 86] width 152 height 13
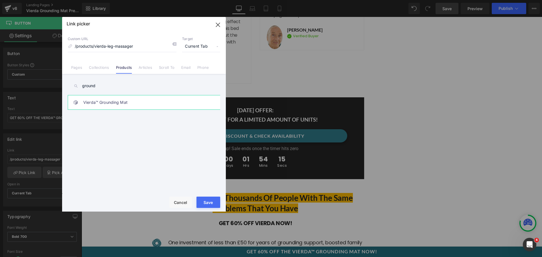
type input "ground"
click at [117, 108] on link "Vierda™ Grounding Mat" at bounding box center [145, 102] width 124 height 14
click at [206, 200] on button "Save" at bounding box center [208, 202] width 24 height 11
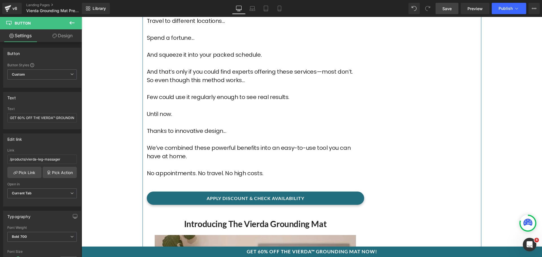
scroll to position [2034, 0]
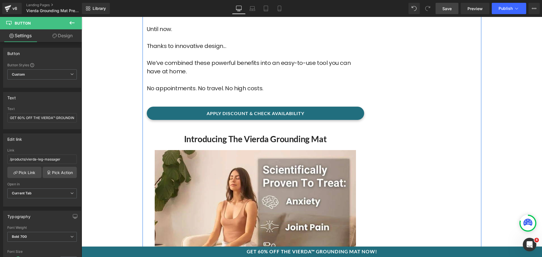
click at [261, 110] on link at bounding box center [264, 113] width 6 height 7
click at [249, 110] on span "Button" at bounding box center [255, 113] width 12 height 7
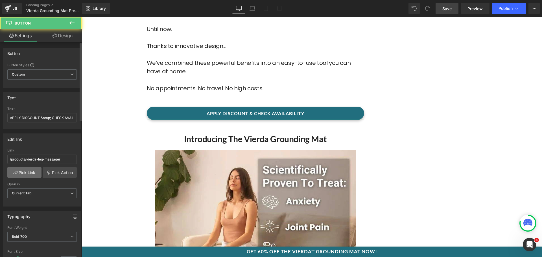
click at [35, 171] on link "Pick Link" at bounding box center [24, 172] width 34 height 11
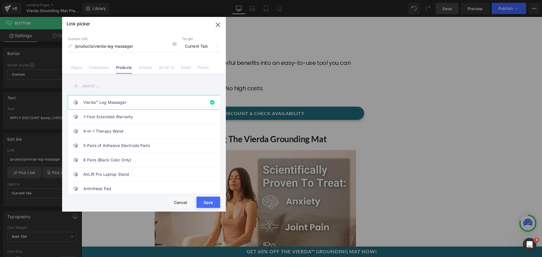
click at [110, 93] on div "Vierda™ Leg Massager 1-Year Extended Warranty 4-In-1 Therapy Wand 5-Pairs of Ad…" at bounding box center [144, 134] width 164 height 121
click at [111, 91] on input "text" at bounding box center [144, 86] width 152 height 13
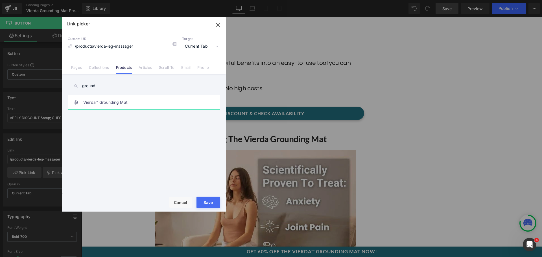
type input "ground"
click at [128, 103] on link "Vierda™ Grounding Mat" at bounding box center [145, 102] width 124 height 14
click at [204, 202] on button "Save" at bounding box center [208, 202] width 24 height 11
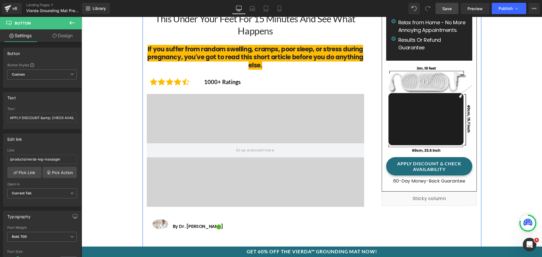
scroll to position [87, 0]
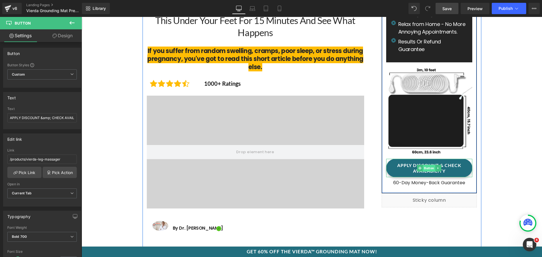
click at [428, 168] on span "Button" at bounding box center [429, 168] width 12 height 7
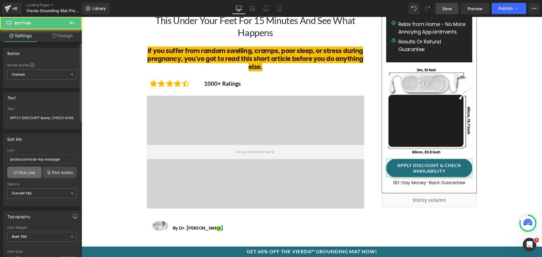
click at [27, 172] on link "Pick Link" at bounding box center [24, 172] width 34 height 11
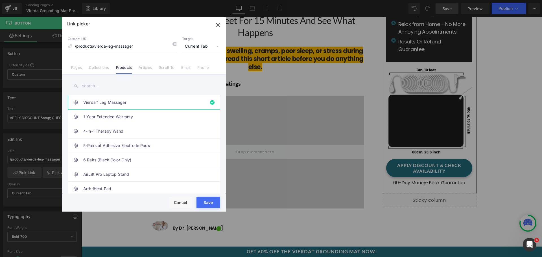
click at [106, 86] on input "text" at bounding box center [144, 86] width 152 height 13
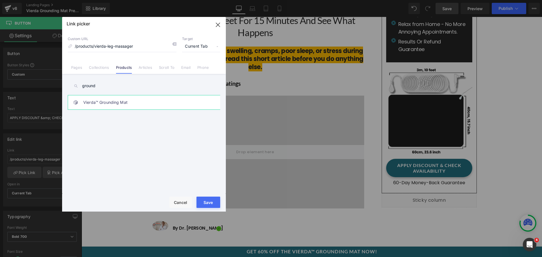
type input "ground"
click at [113, 102] on link "Vierda™ Grounding Mat" at bounding box center [145, 102] width 124 height 14
click at [208, 202] on button "Save" at bounding box center [208, 202] width 24 height 11
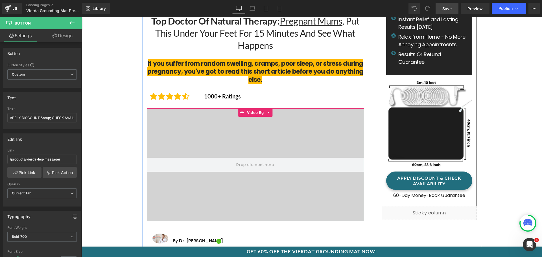
scroll to position [0, 0]
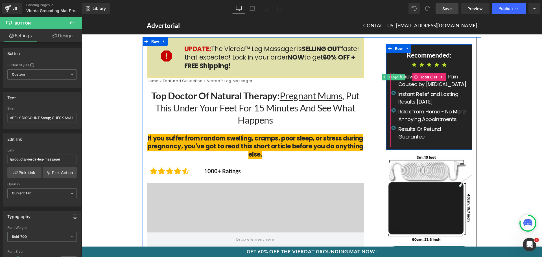
click at [391, 76] on span "Image" at bounding box center [393, 77] width 12 height 7
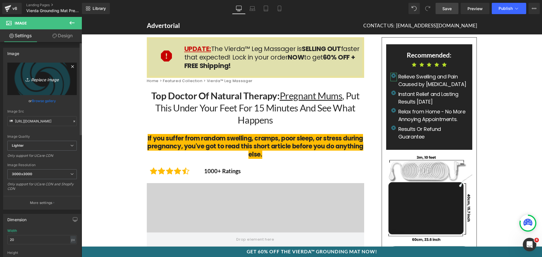
click at [46, 69] on link "Replace Image" at bounding box center [41, 79] width 69 height 32
type input "C:\fakepath\download.webp"
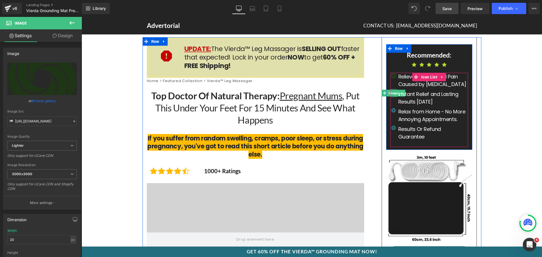
click at [393, 92] on span "Image" at bounding box center [393, 93] width 12 height 7
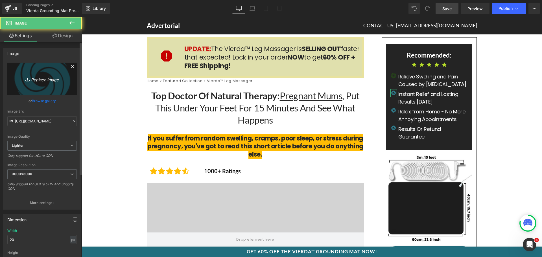
click at [45, 81] on icon "Replace Image" at bounding box center [41, 78] width 45 height 7
type input "C:\fakepath\download.webp"
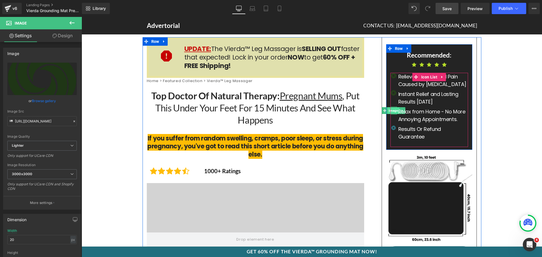
click at [391, 111] on span "Image" at bounding box center [393, 110] width 12 height 7
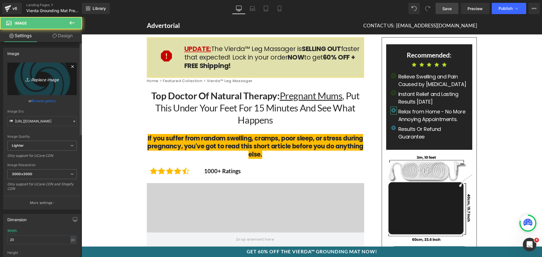
click at [32, 82] on link "Replace Image" at bounding box center [41, 79] width 69 height 32
type input "C:\fakepath\download.webp"
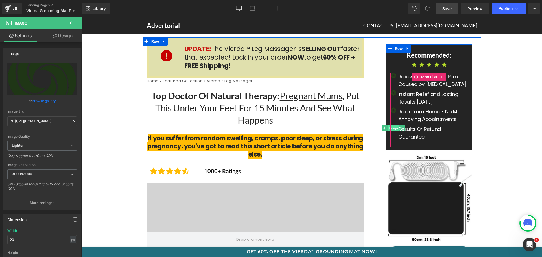
click at [393, 128] on span "Image" at bounding box center [393, 128] width 12 height 7
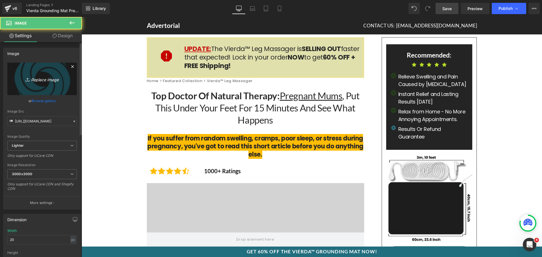
click at [57, 82] on icon "Replace Image" at bounding box center [41, 78] width 45 height 7
type input "C:\fakepath\download.webp"
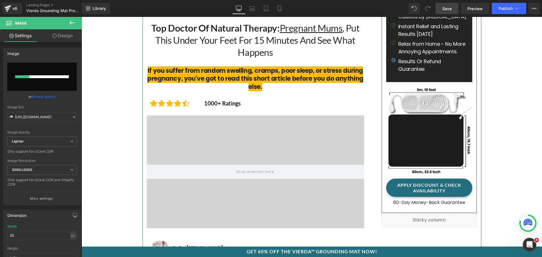
scroll to position [85, 0]
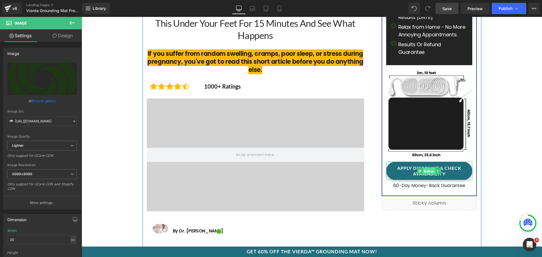
click at [424, 170] on span "Button" at bounding box center [429, 171] width 12 height 7
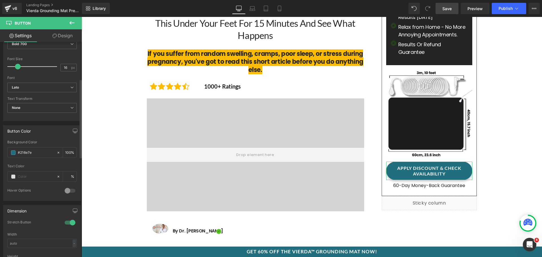
scroll to position [198, 0]
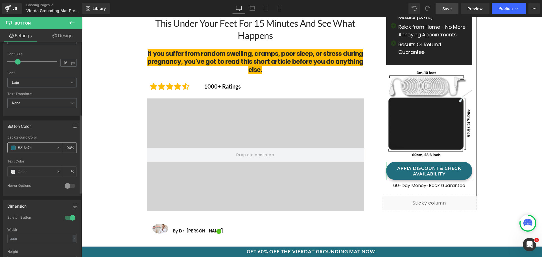
click at [27, 149] on input "#216e7e" at bounding box center [36, 148] width 36 height 6
click at [35, 142] on div "Background Color #216e7e 100 %" at bounding box center [41, 147] width 69 height 24
click at [36, 146] on input "#216e7e" at bounding box center [36, 148] width 36 height 6
paste input "8441cff"
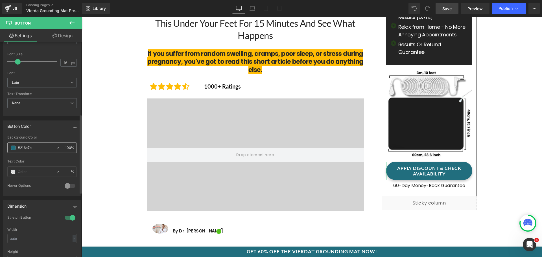
type input "#28441cff"
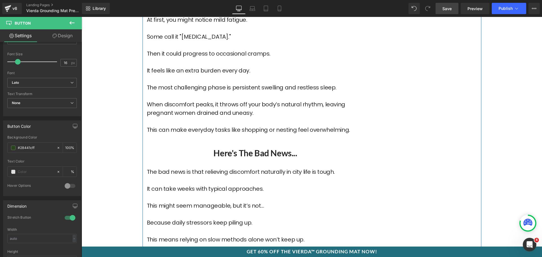
scroll to position [903, 0]
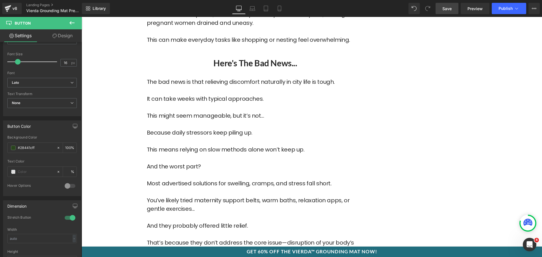
click at [212, 250] on link "GET 60% OFF THE VIERDA™ GROUNDING MAT NOW!" at bounding box center [312, 253] width 460 height 13
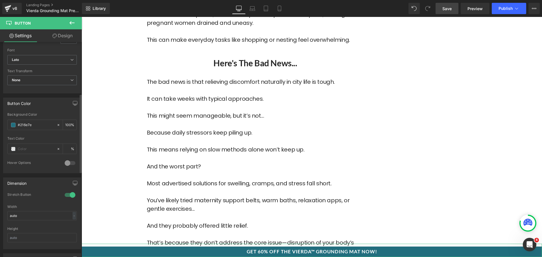
scroll to position [226, 0]
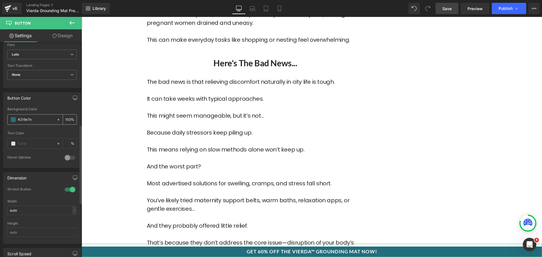
click at [34, 119] on input "#216e7e" at bounding box center [36, 120] width 36 height 6
type input "#28441cff"
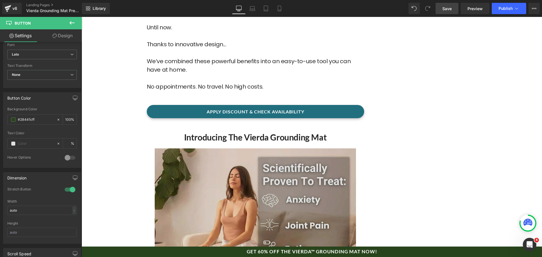
scroll to position [2032, 0]
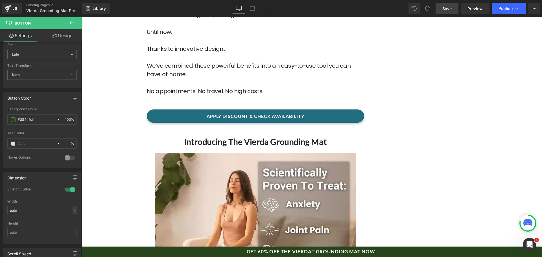
click at [339, 109] on link "APPLY DISCOUNT & CHECK AVAILABILITY" at bounding box center [255, 115] width 217 height 13
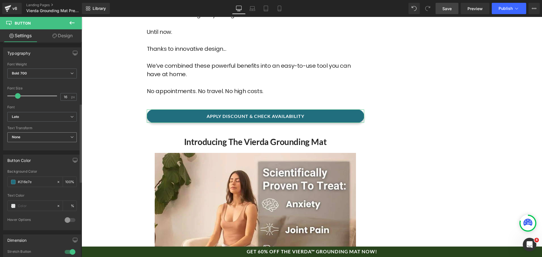
scroll to position [169, 0]
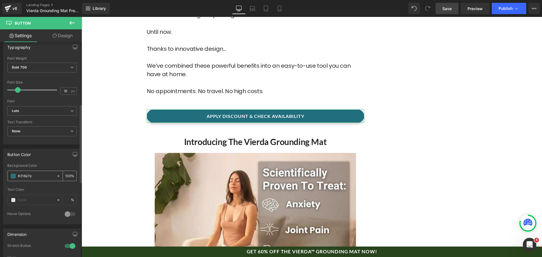
click at [32, 174] on input "#216e7e" at bounding box center [36, 176] width 36 height 6
paste input "8441cff"
type input "#28441cff"
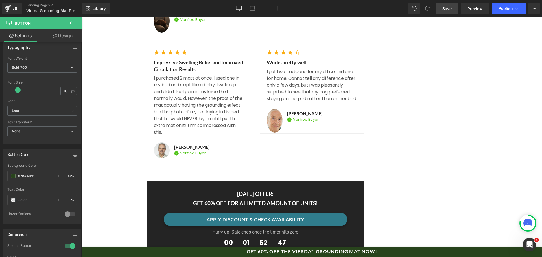
scroll to position [2850, 0]
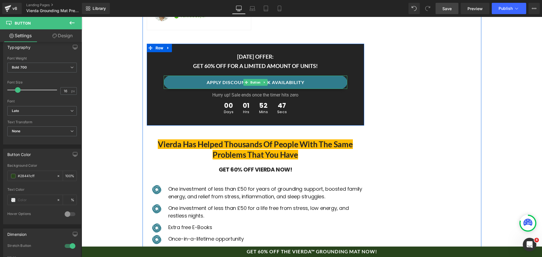
click at [246, 79] on span at bounding box center [246, 82] width 6 height 7
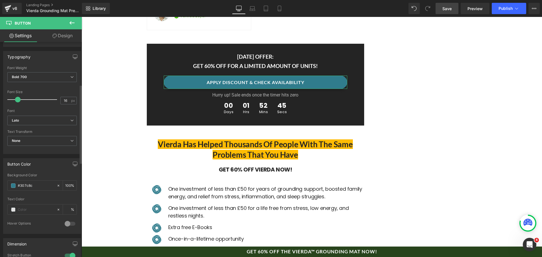
scroll to position [169, 0]
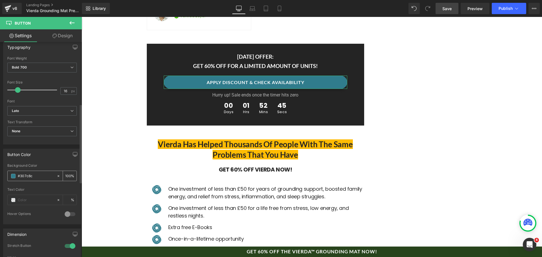
click at [33, 176] on input "#307c8c" at bounding box center [36, 176] width 36 height 6
paste input "28441cff"
type input "#28441cff"
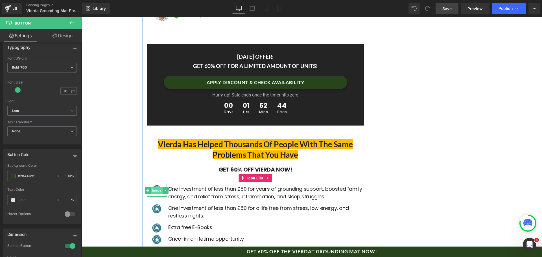
click at [155, 187] on span "Image" at bounding box center [157, 190] width 12 height 7
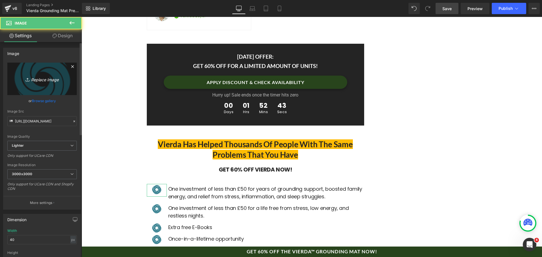
click at [41, 89] on link "Replace Image" at bounding box center [41, 79] width 69 height 32
type input "C:\fakepath\download.webp"
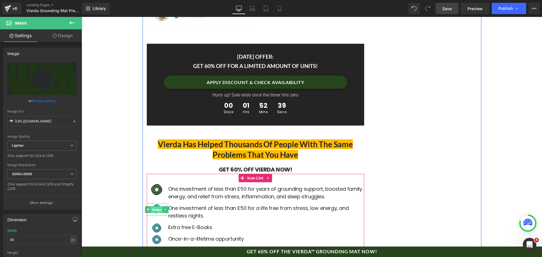
click at [153, 206] on span "Image" at bounding box center [157, 209] width 12 height 7
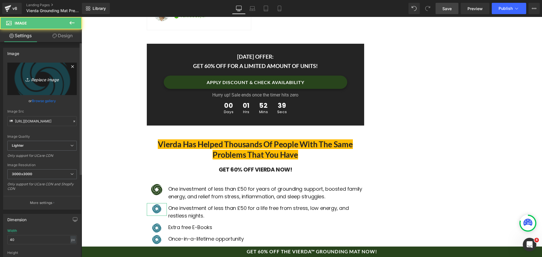
click at [49, 78] on icon "Replace Image" at bounding box center [41, 78] width 45 height 7
type input "C:\fakepath\download.webp"
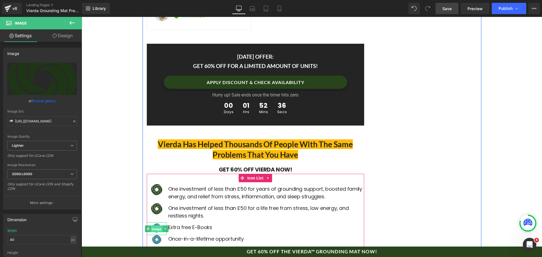
click at [154, 226] on span "Image" at bounding box center [157, 229] width 12 height 7
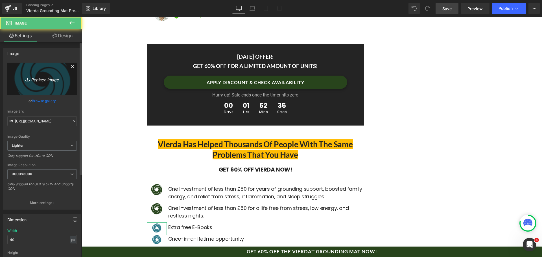
click at [30, 74] on link "Replace Image" at bounding box center [41, 79] width 69 height 32
type input "C:\fakepath\download.webp"
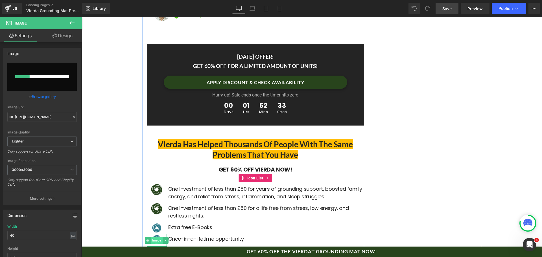
click at [156, 237] on span "Image" at bounding box center [157, 240] width 12 height 7
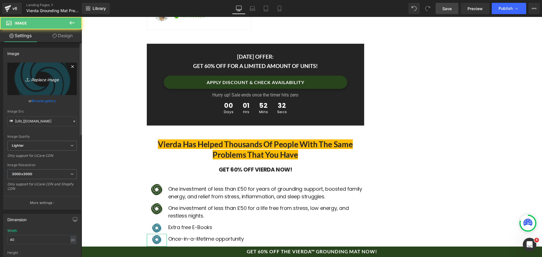
click at [47, 83] on link "Replace Image" at bounding box center [41, 79] width 69 height 32
type input "C:\fakepath\download.webp"
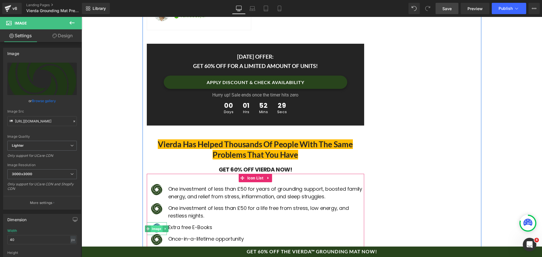
click at [154, 225] on span "Image" at bounding box center [157, 228] width 12 height 7
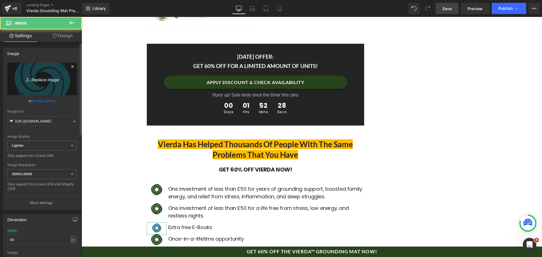
click at [43, 90] on link "Replace Image" at bounding box center [41, 79] width 69 height 32
type input "C:\fakepath\download.webp"
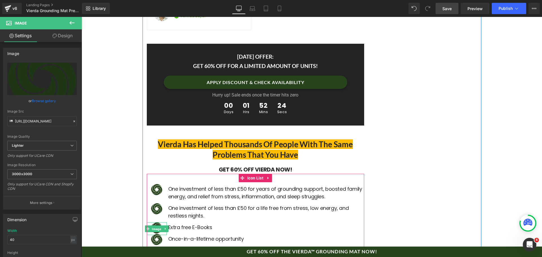
click at [154, 226] on span "Image" at bounding box center [157, 229] width 12 height 7
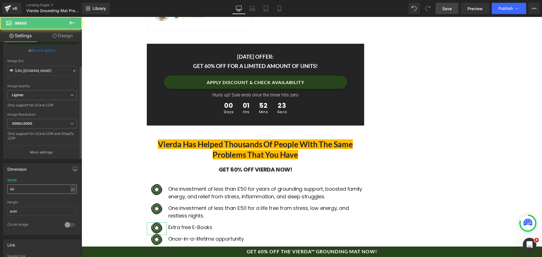
scroll to position [56, 0]
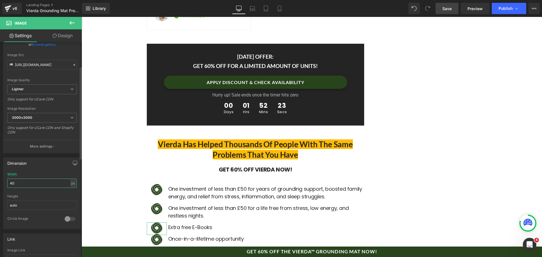
click at [18, 185] on input "40" at bounding box center [41, 183] width 69 height 9
type input "30"
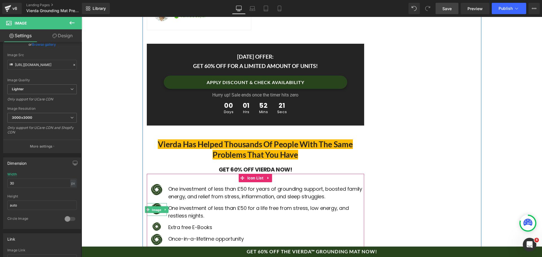
click at [151, 207] on span "Image" at bounding box center [157, 210] width 12 height 7
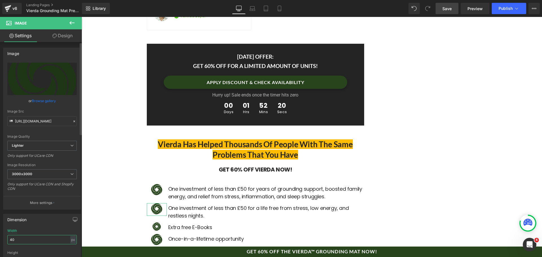
click at [22, 238] on input "40" at bounding box center [41, 239] width 69 height 9
type input "30"
click at [156, 187] on span "Image" at bounding box center [157, 190] width 12 height 7
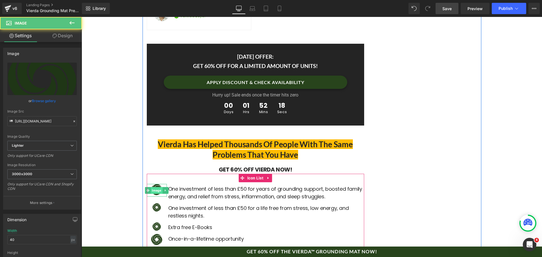
click at [156, 187] on span "Image" at bounding box center [157, 190] width 12 height 7
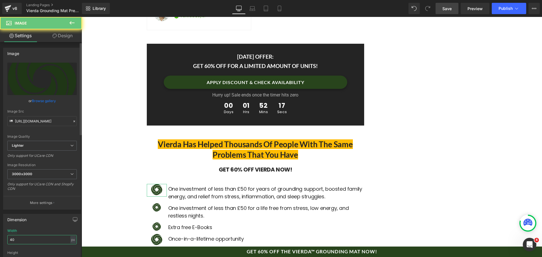
click at [27, 239] on input "40" at bounding box center [41, 239] width 69 height 9
type input "30"
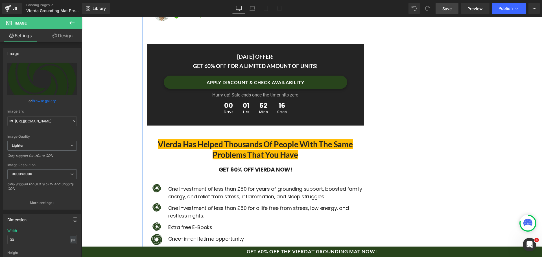
click at [151, 237] on span "Image" at bounding box center [157, 240] width 12 height 7
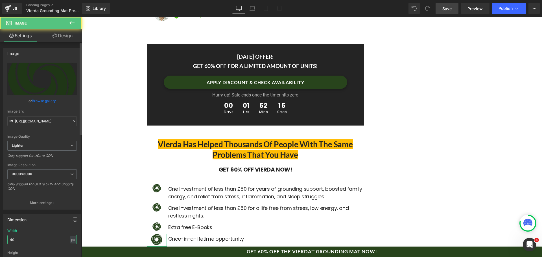
click at [20, 235] on input "40" at bounding box center [41, 239] width 69 height 9
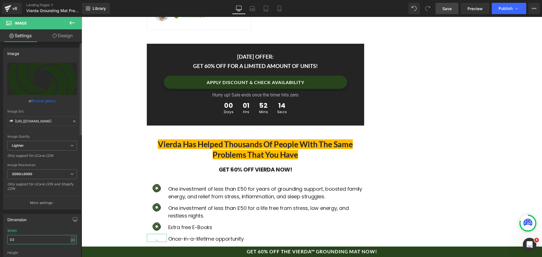
click at [15, 236] on input "03" at bounding box center [41, 239] width 69 height 9
type input "30"
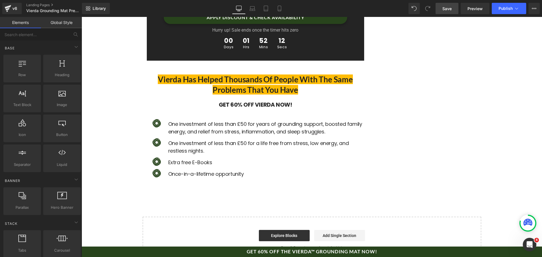
scroll to position [2921, 0]
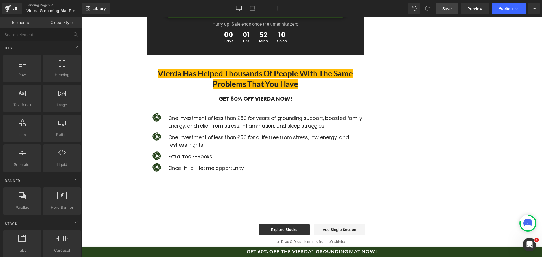
click at [447, 5] on link "Save" at bounding box center [446, 8] width 23 height 11
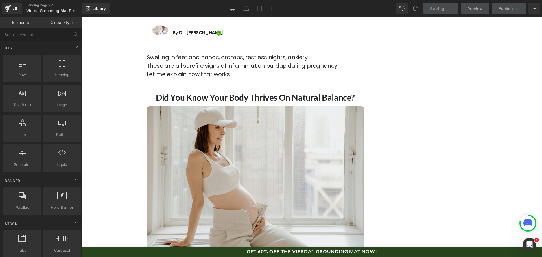
scroll to position [0, 0]
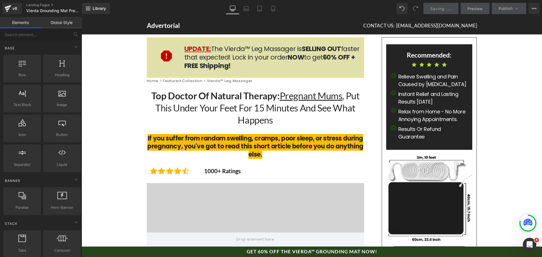
drag, startPoint x: 539, startPoint y: 208, endPoint x: 591, endPoint y: 33, distance: 182.1
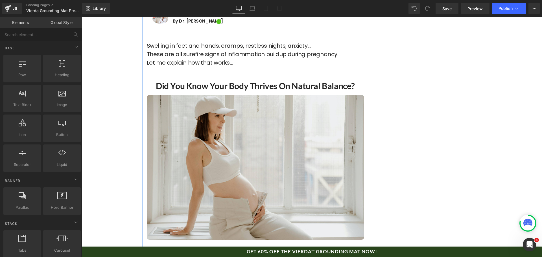
scroll to position [226, 0]
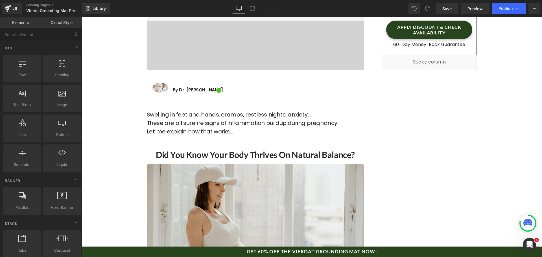
drag, startPoint x: 509, startPoint y: 12, endPoint x: 501, endPoint y: 27, distance: 16.8
click at [509, 12] on button "Publish" at bounding box center [509, 8] width 34 height 11
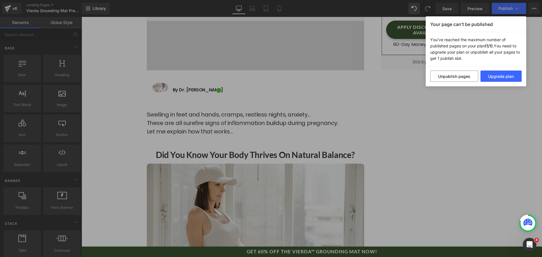
drag, startPoint x: 445, startPoint y: 138, endPoint x: 363, endPoint y: 121, distance: 83.3
click at [445, 138] on div "Your page can’t be published You've reached the maximum number of published pag…" at bounding box center [271, 128] width 542 height 257
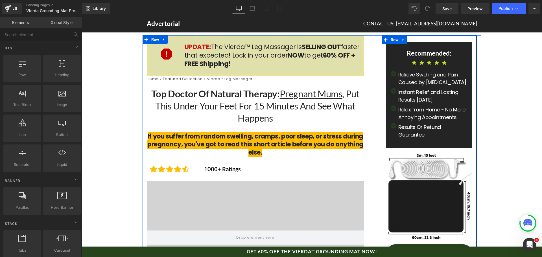
scroll to position [0, 0]
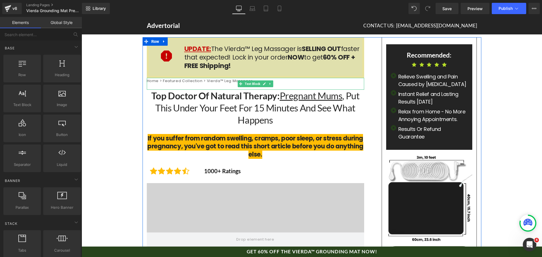
click at [229, 81] on p "Home > Featured Collection > Vierda™ Leg Massager" at bounding box center [255, 81] width 217 height 6
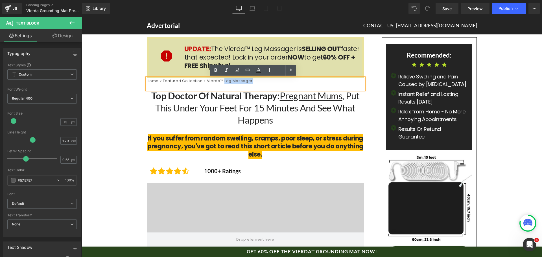
drag, startPoint x: 222, startPoint y: 80, endPoint x: 258, endPoint y: 82, distance: 36.1
click at [258, 82] on p "Home > Featured Collection > Vierda™ Leg Massager" at bounding box center [255, 81] width 217 height 6
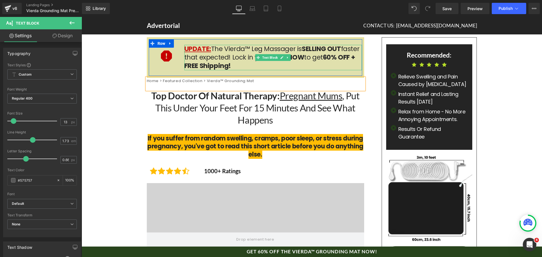
click at [260, 51] on p "UPDATE: The Vierda™ Leg Massager is SELLING OUT faster that expected! Lock in y…" at bounding box center [273, 57] width 178 height 25
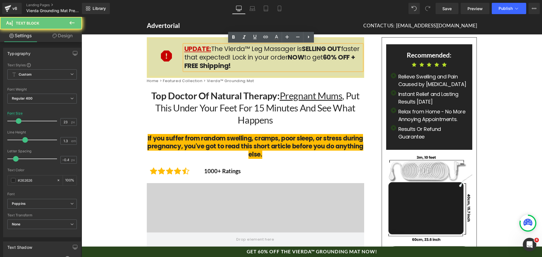
click at [254, 50] on p "UPDATE: The Vierda™ Leg Massager is SELLING OUT faster that expected! Lock in y…" at bounding box center [273, 57] width 178 height 25
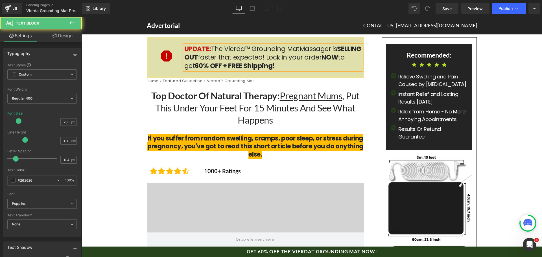
click at [302, 49] on p "UPDATE: The Vierda™ Grounding MatMassager is SELLING OUT faster that expected! …" at bounding box center [273, 57] width 178 height 25
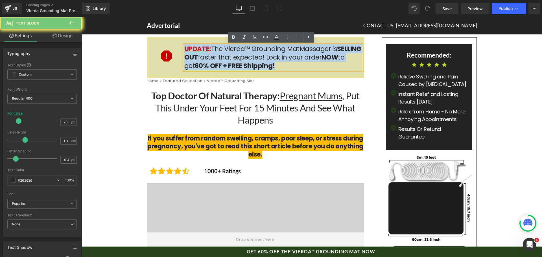
click at [302, 49] on p "UPDATE: The Vierda™ Grounding MatMassager is SELLING OUT faster that expected! …" at bounding box center [273, 57] width 178 height 25
click at [297, 49] on p "UPDATE: The Vierda™ Grounding MatMassager is SELLING OUT faster that expected! …" at bounding box center [273, 57] width 178 height 25
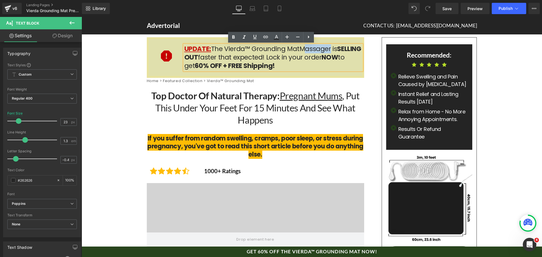
drag, startPoint x: 297, startPoint y: 49, endPoint x: 327, endPoint y: 51, distance: 30.0
click at [327, 51] on p "UPDATE: The Vierda™ Grounding MatMassager is SELLING OUT faster that expected! …" at bounding box center [273, 57] width 178 height 25
drag, startPoint x: 451, startPoint y: 7, endPoint x: 250, endPoint y: 28, distance: 201.7
click at [451, 7] on span "Save" at bounding box center [446, 9] width 9 height 6
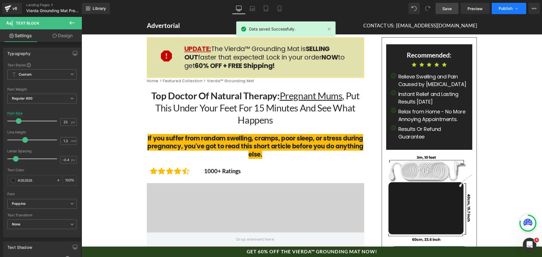
click at [506, 9] on span "Publish" at bounding box center [505, 8] width 14 height 5
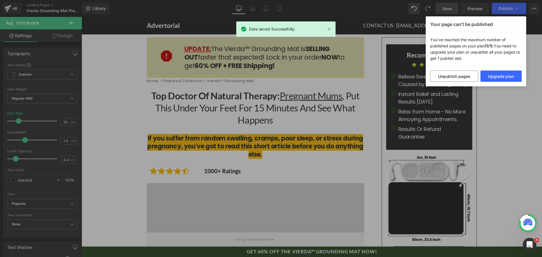
click at [351, 18] on div "Your page can’t be published You've reached the maximum number of published pag…" at bounding box center [271, 128] width 542 height 257
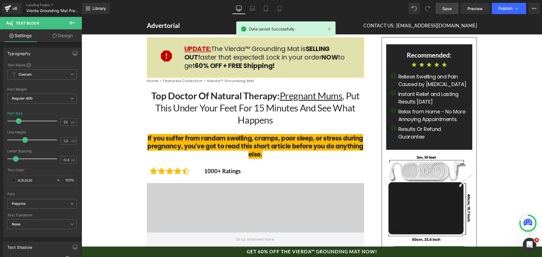
click at [325, 30] on div "Data saved Successfully." at bounding box center [285, 28] width 99 height 15
click at [328, 29] on link at bounding box center [329, 29] width 6 height 6
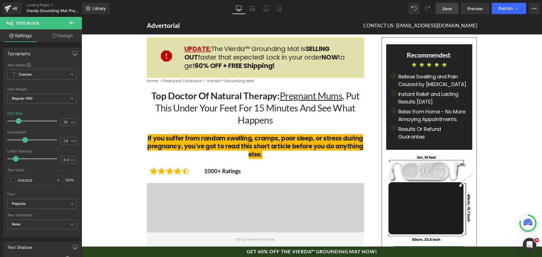
click at [446, 7] on span "Save" at bounding box center [446, 9] width 9 height 6
